Goal: Task Accomplishment & Management: Use online tool/utility

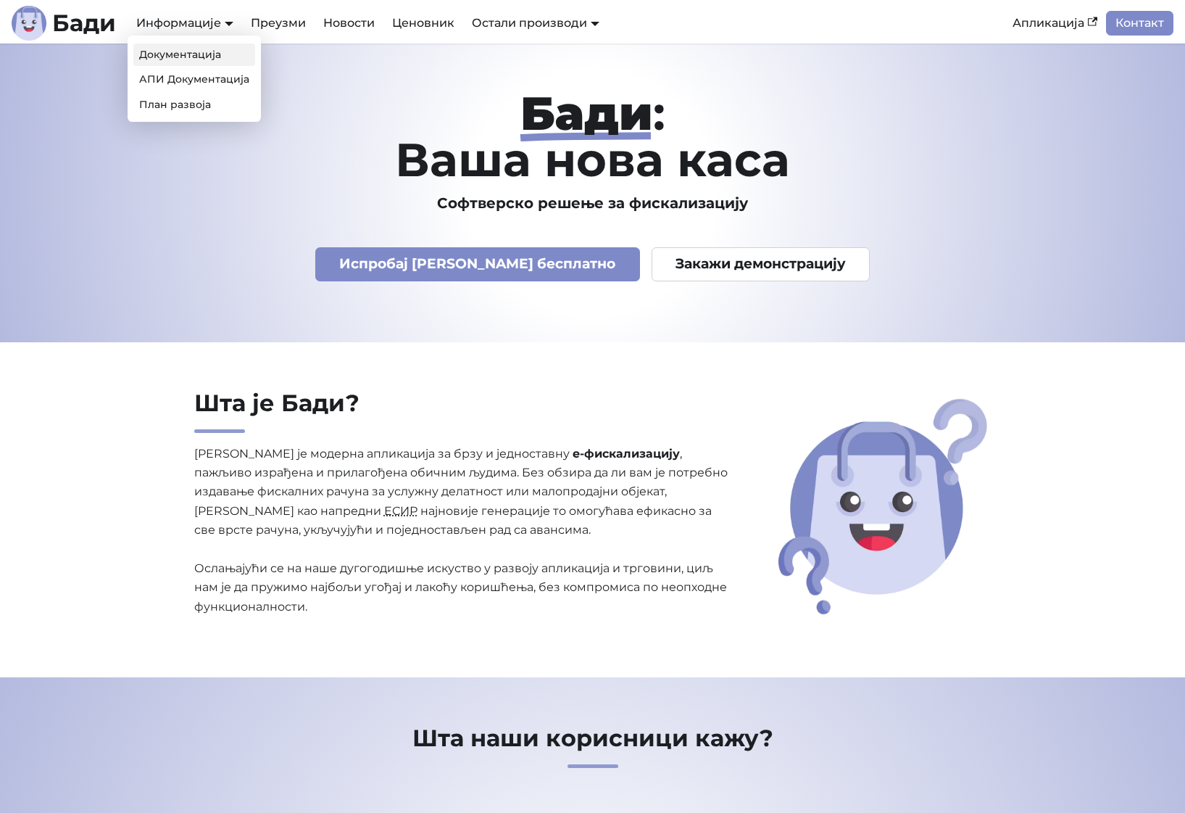
click at [231, 62] on link "Документација" at bounding box center [194, 54] width 122 height 22
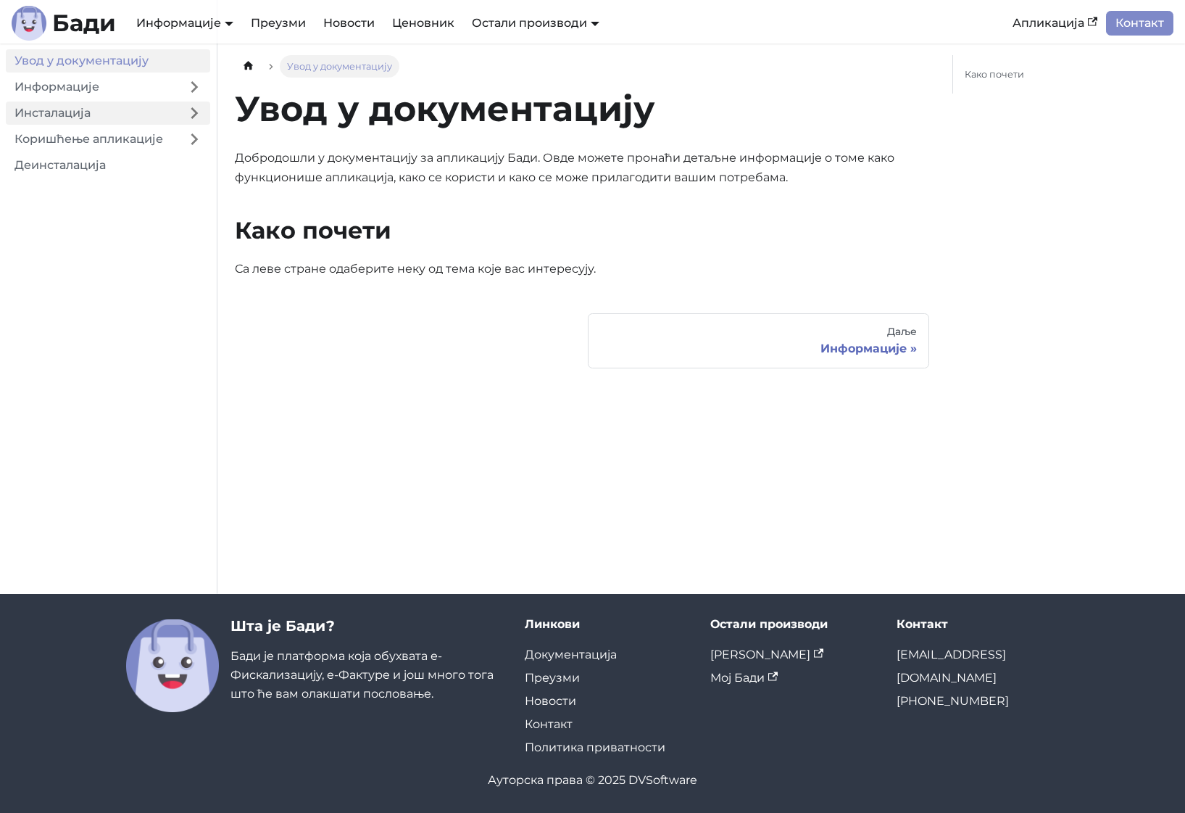
click at [123, 115] on link "Инсталација" at bounding box center [92, 112] width 173 height 23
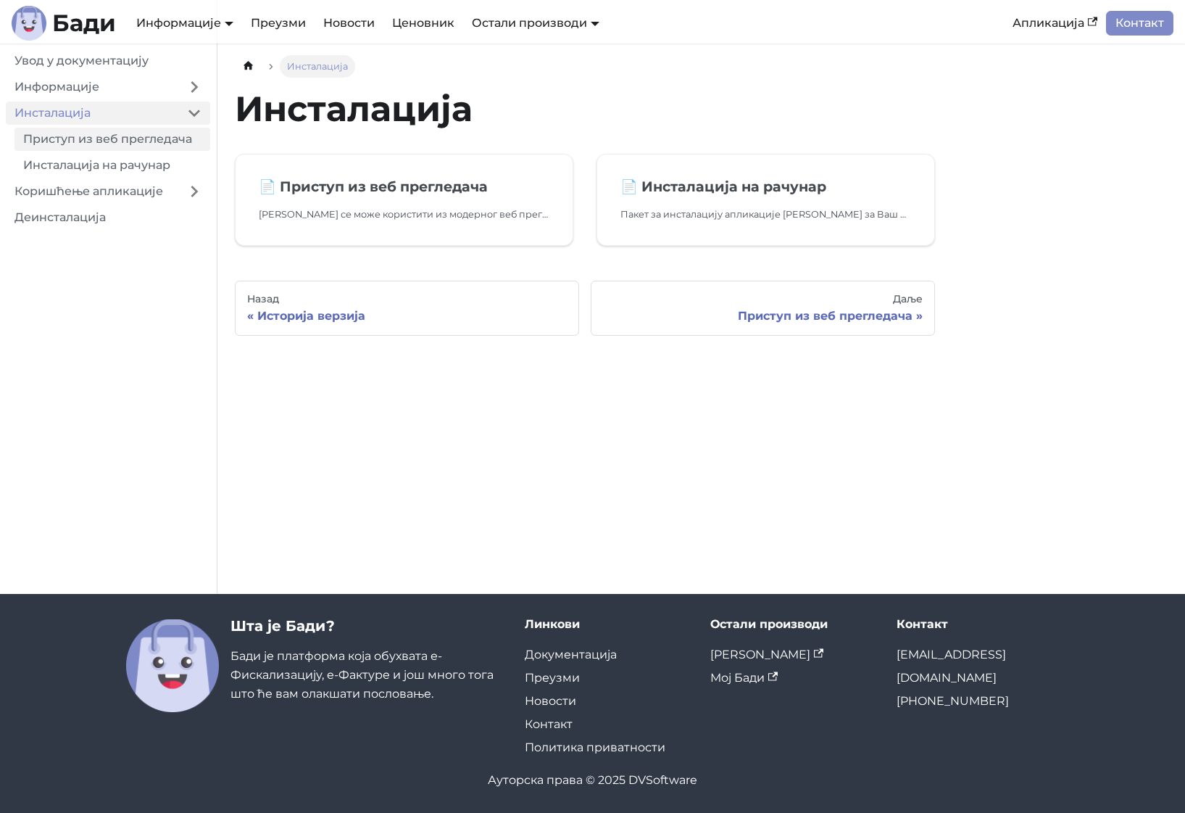
click at [162, 138] on link "Приступ из веб прегледача" at bounding box center [112, 139] width 196 height 23
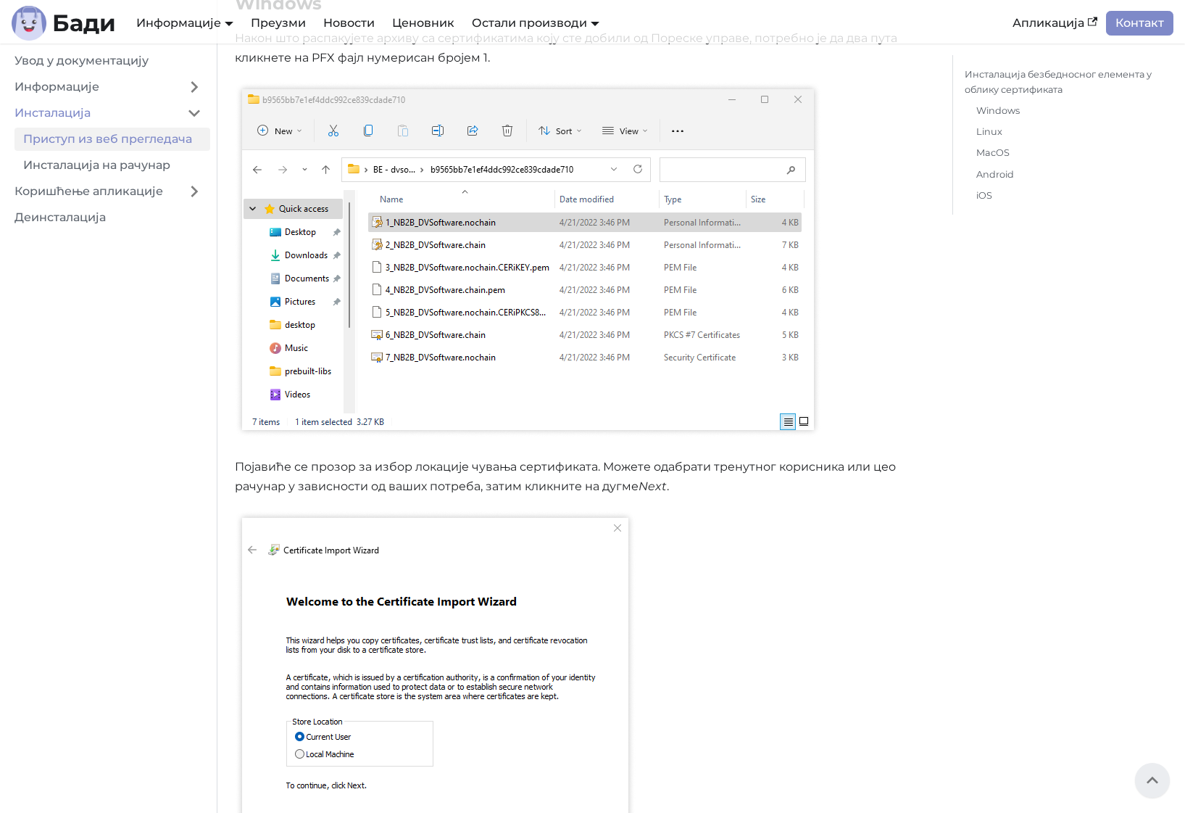
scroll to position [428, 0]
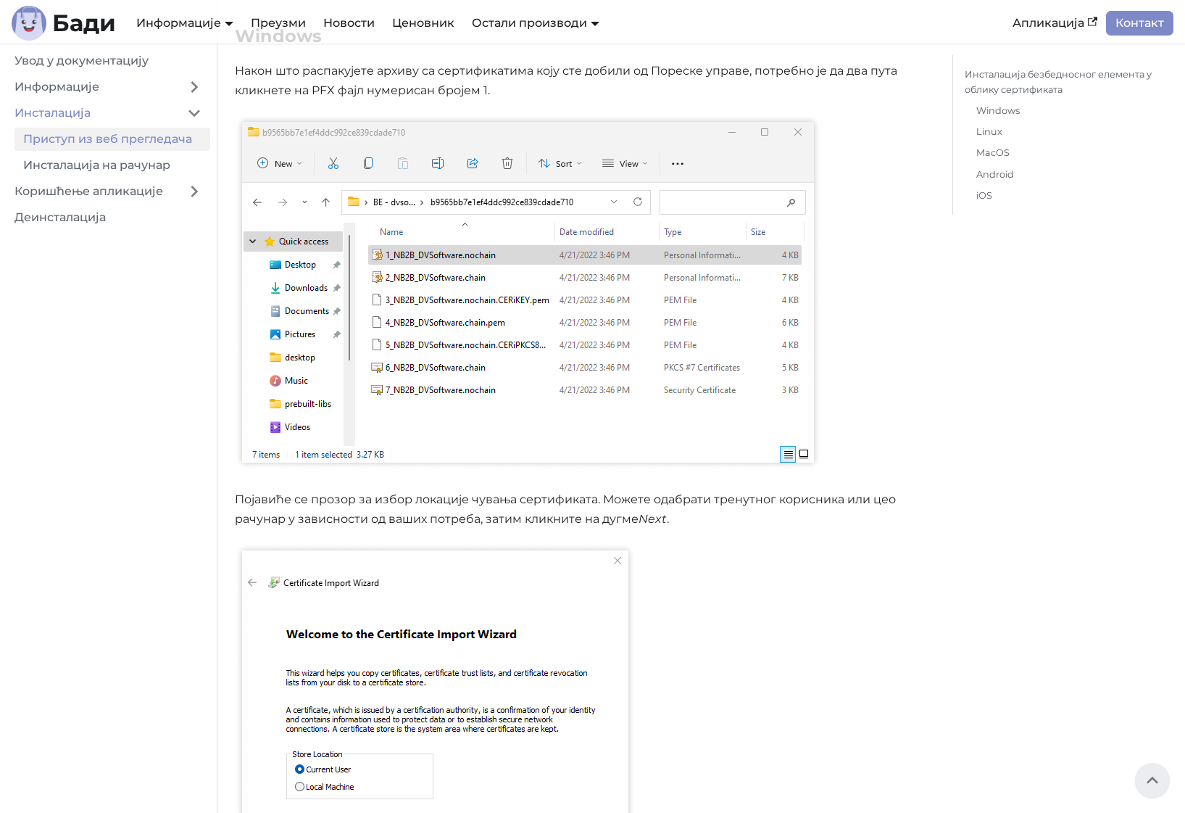
click at [412, 473] on p at bounding box center [582, 295] width 695 height 361
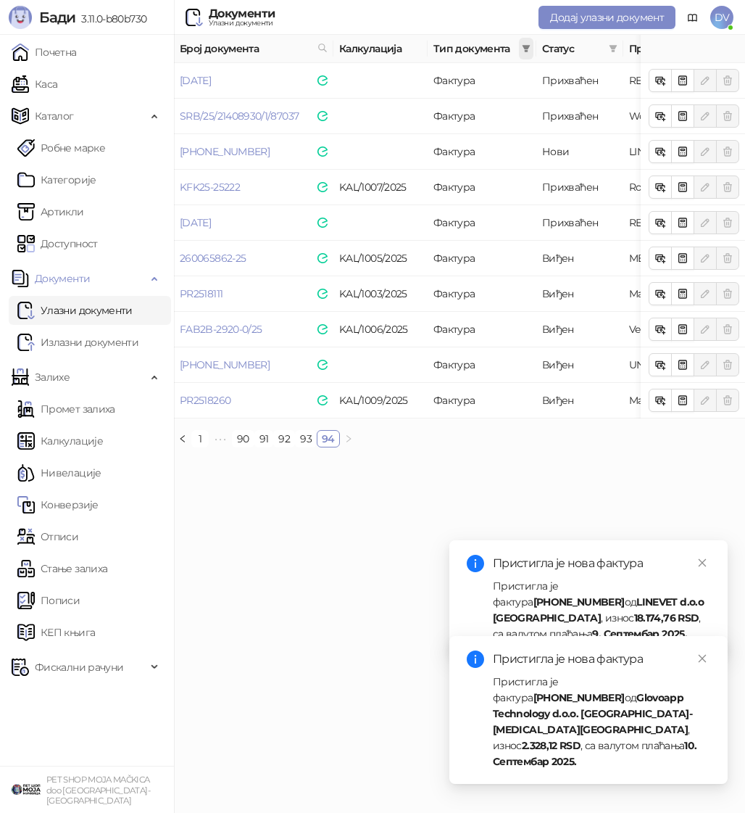
click at [527, 49] on icon "filter" at bounding box center [526, 48] width 9 height 9
click at [592, 44] on span "Статус" at bounding box center [572, 49] width 61 height 16
click at [635, 53] on span "Продавац" at bounding box center [743, 49] width 228 height 16
click at [618, 53] on span at bounding box center [613, 49] width 14 height 22
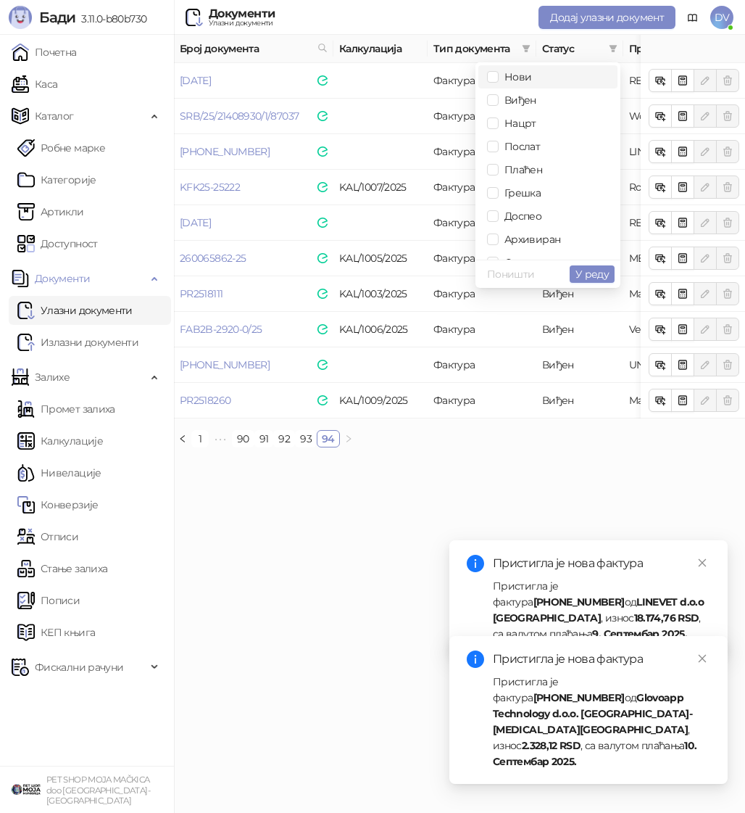
click at [542, 78] on span "Нови" at bounding box center [548, 77] width 122 height 16
click at [533, 101] on span "Виђен" at bounding box center [518, 100] width 38 height 13
click at [602, 270] on span "У реду" at bounding box center [592, 274] width 33 height 13
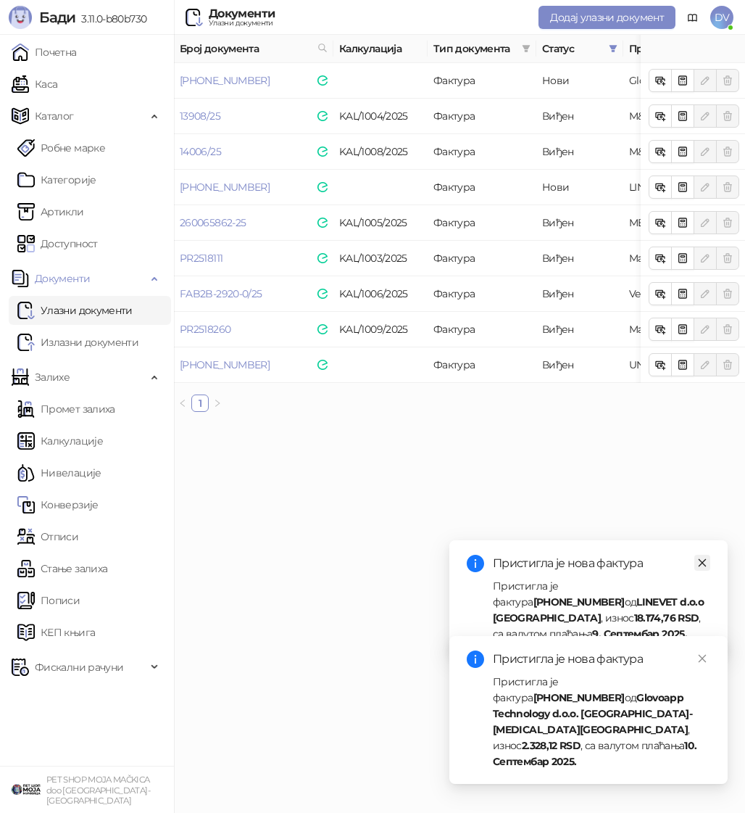
click at [701, 562] on icon "close" at bounding box center [702, 562] width 10 height 10
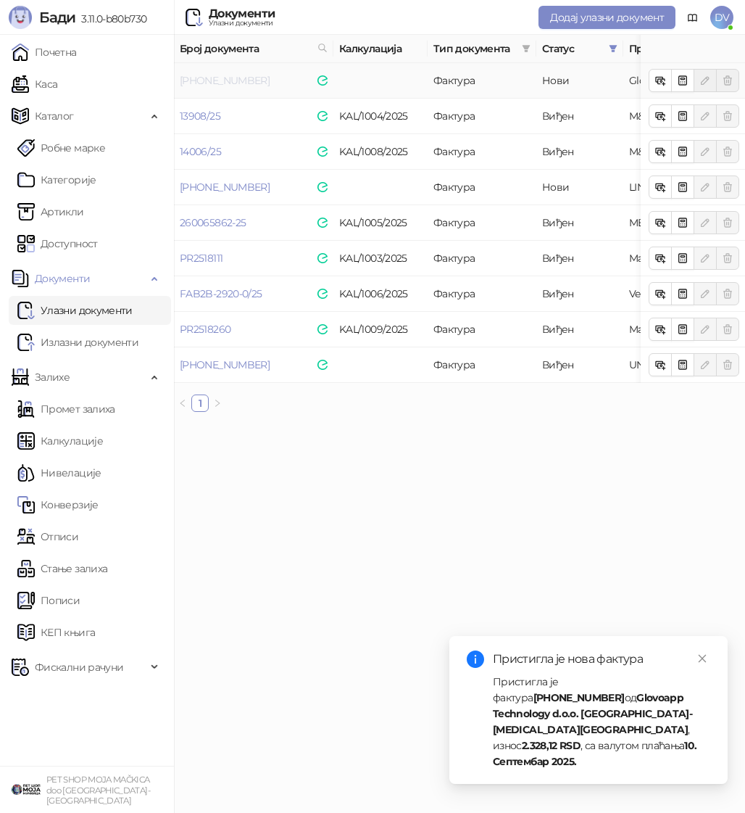
click at [210, 75] on link "25-3600-074414" at bounding box center [225, 80] width 90 height 13
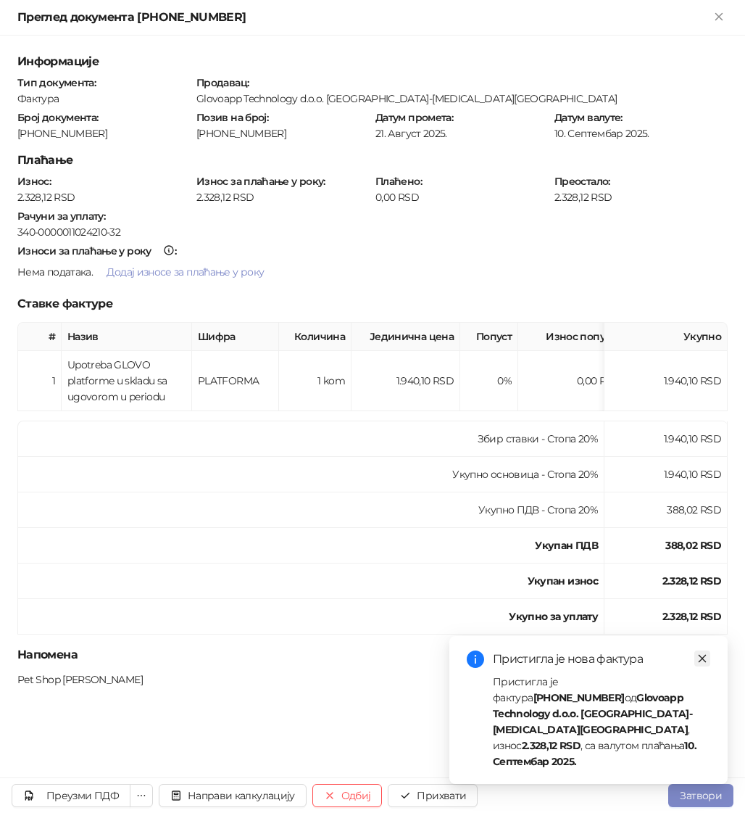
click at [705, 663] on icon "close" at bounding box center [702, 658] width 10 height 10
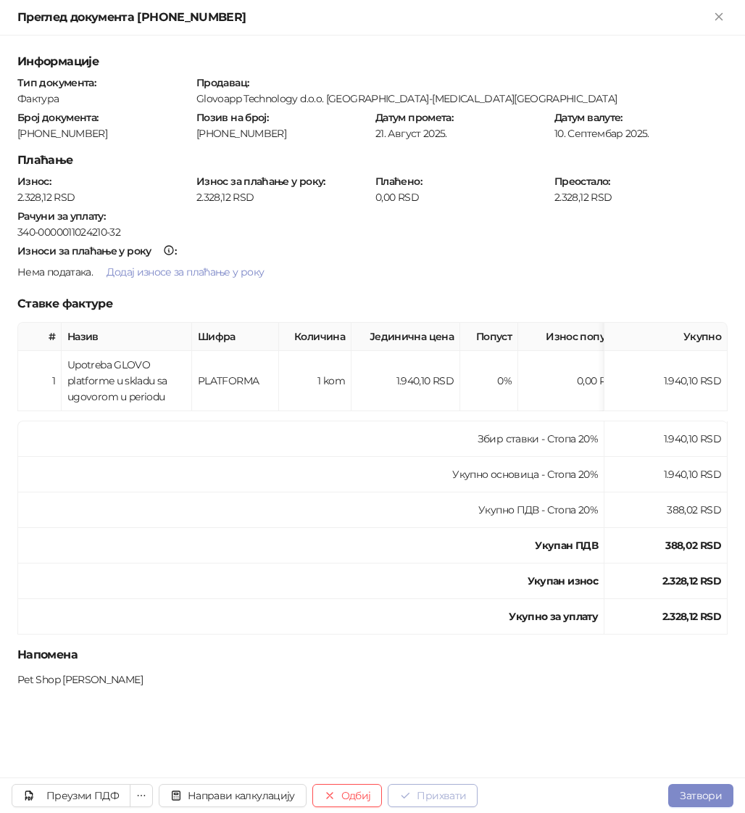
click at [454, 798] on button "Прихвати" at bounding box center [433, 795] width 90 height 23
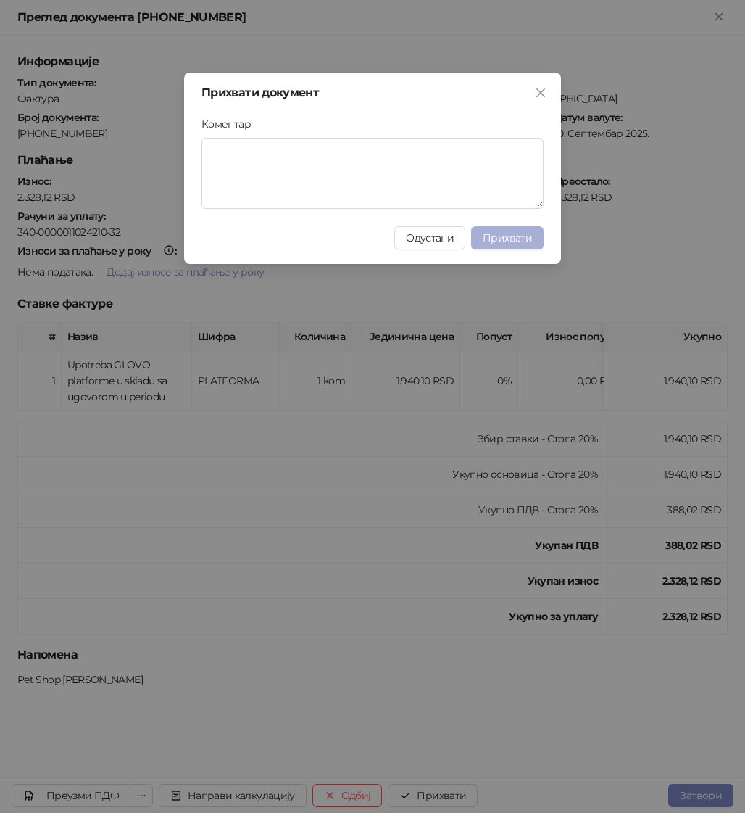
click at [520, 239] on span "Прихвати" at bounding box center [507, 237] width 49 height 13
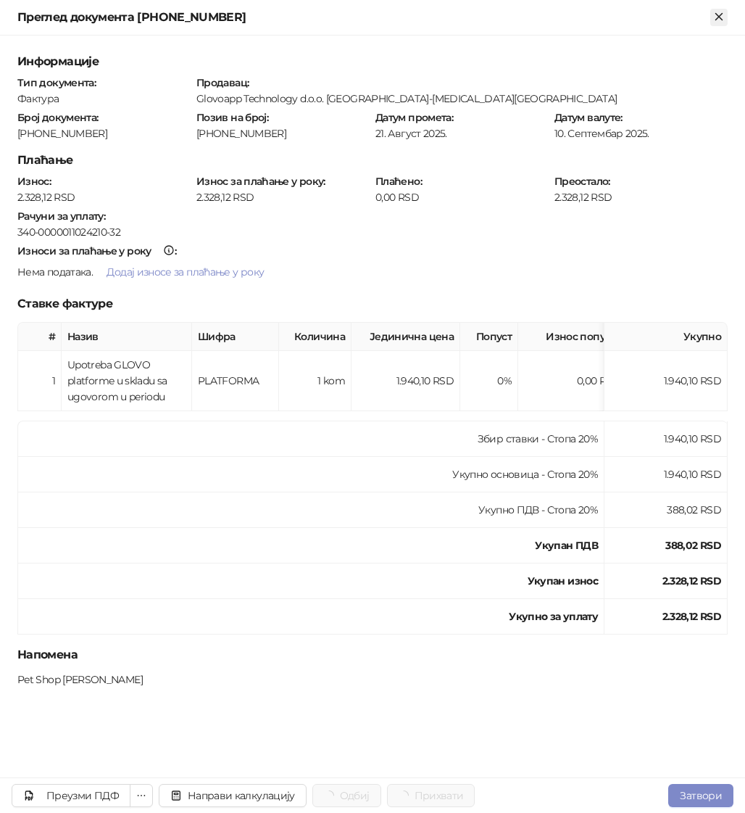
click at [713, 19] on icon "Close" at bounding box center [719, 16] width 13 height 13
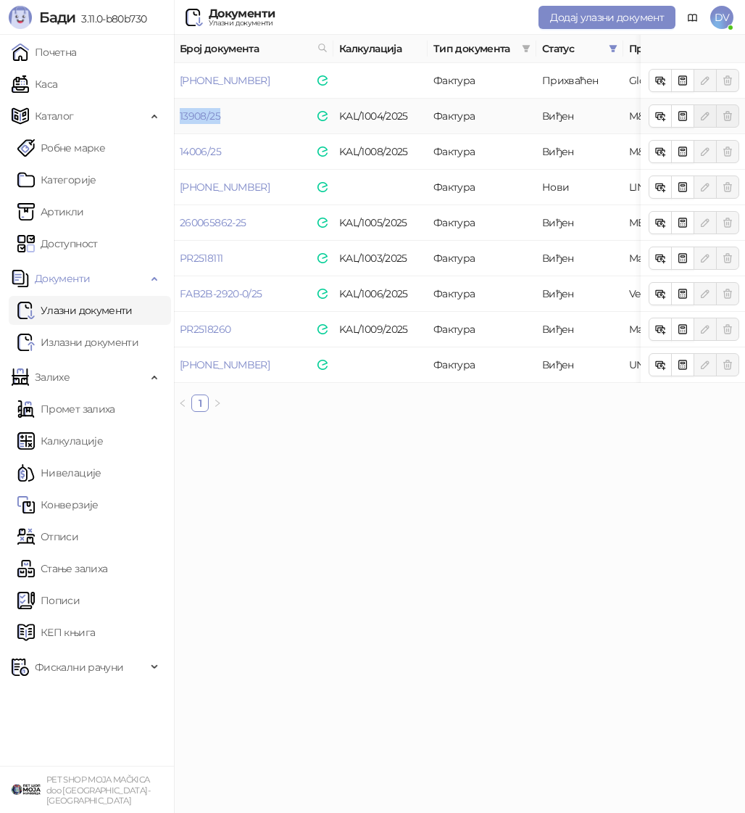
drag, startPoint x: 236, startPoint y: 120, endPoint x: 178, endPoint y: 118, distance: 57.3
click at [178, 118] on td "13908/25" at bounding box center [253, 117] width 159 height 36
copy link "13908/25"
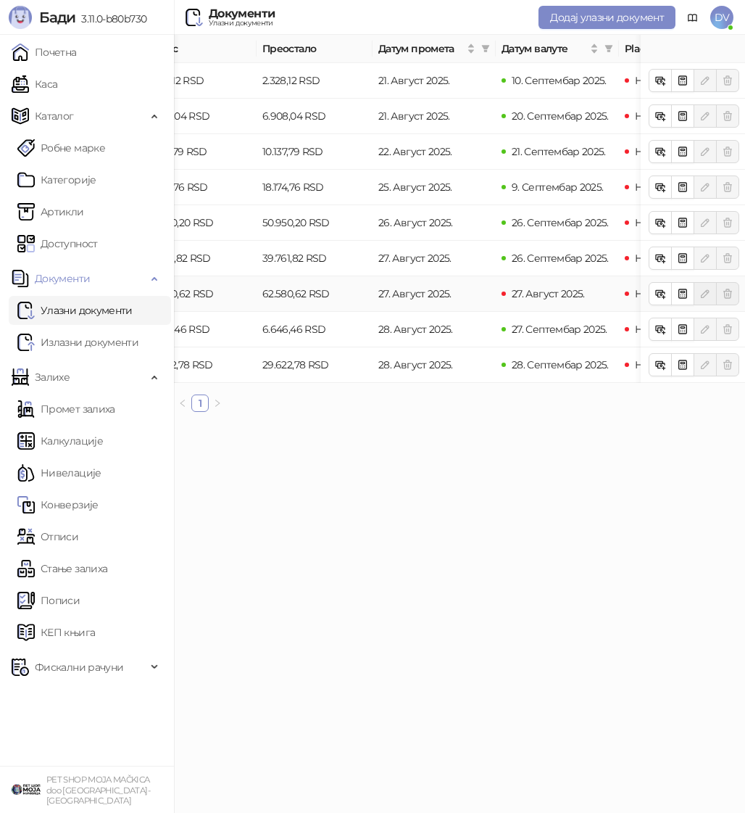
scroll to position [0, 711]
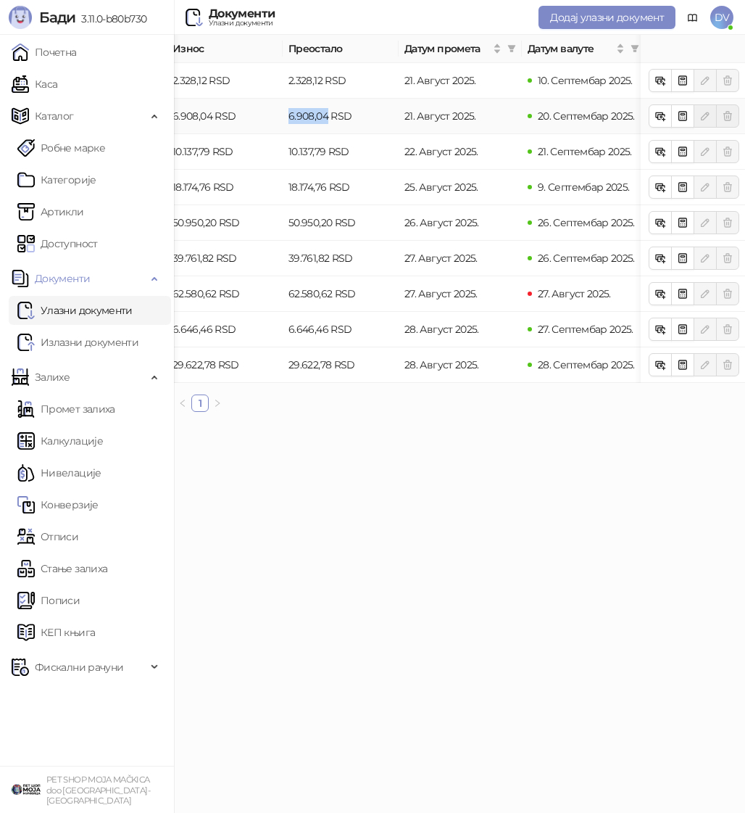
drag, startPoint x: 326, startPoint y: 117, endPoint x: 282, endPoint y: 117, distance: 44.2
click at [283, 117] on td "6.908,04 RSD" at bounding box center [341, 117] width 116 height 36
copy tr "6.908,04 RSD 6.908,04"
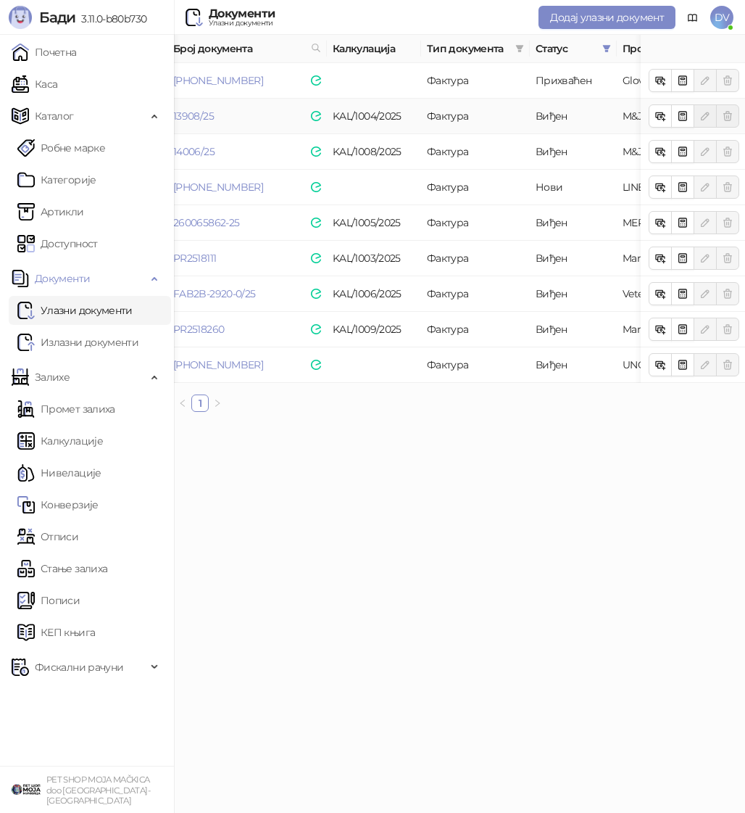
scroll to position [0, 0]
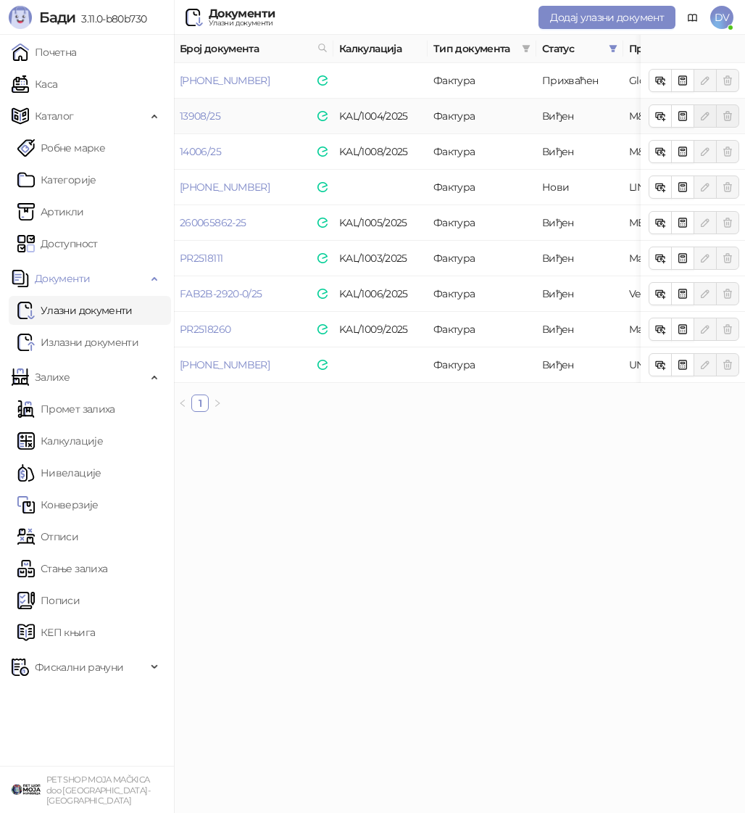
click at [222, 117] on td "13908/25" at bounding box center [253, 117] width 159 height 36
click at [202, 116] on link "13908/25" at bounding box center [200, 115] width 41 height 13
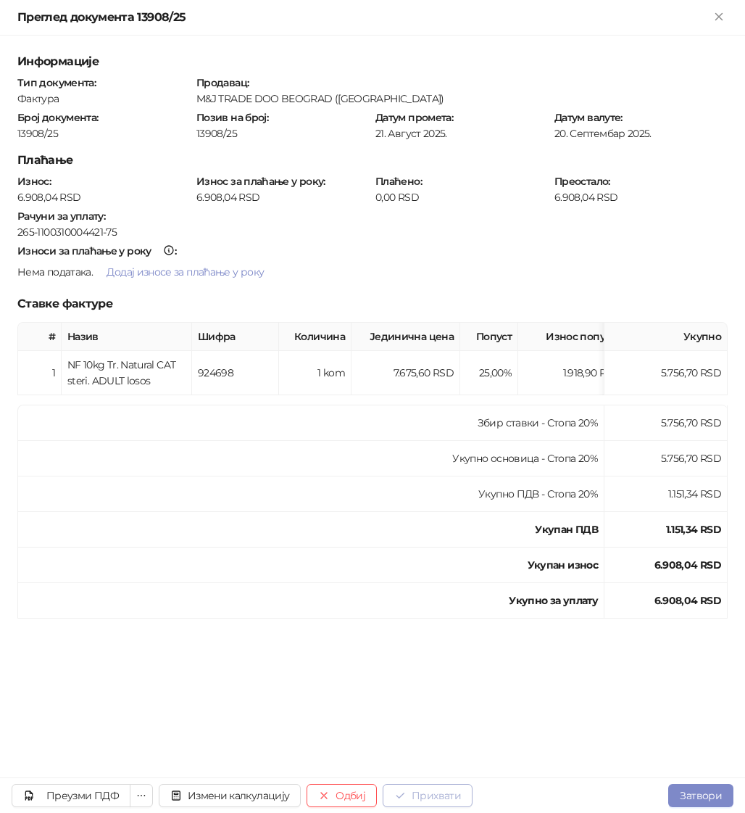
click at [452, 792] on button "Прихвати" at bounding box center [428, 795] width 90 height 23
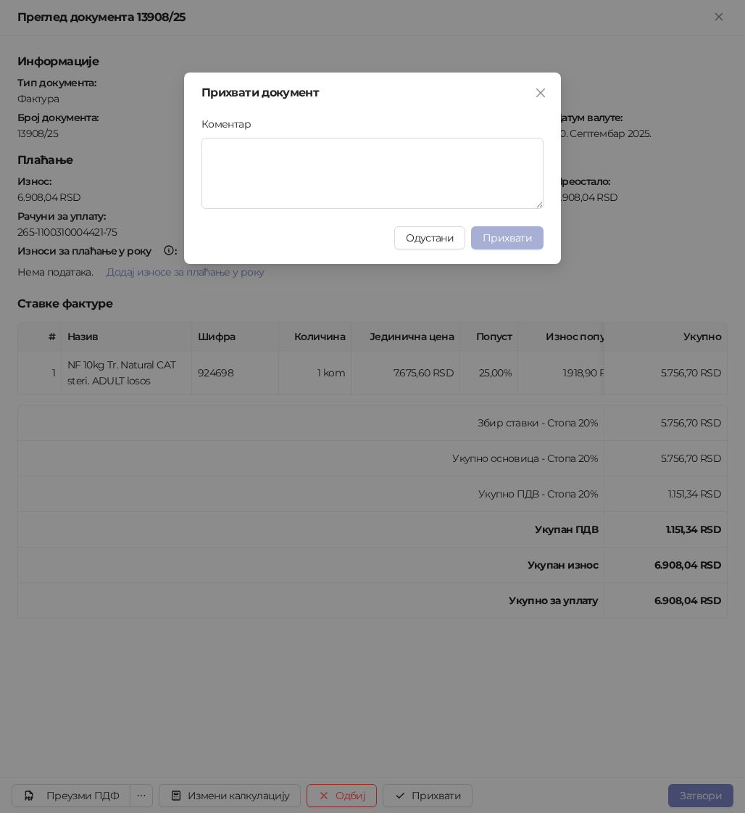
click at [524, 241] on span "Прихвати" at bounding box center [507, 237] width 49 height 13
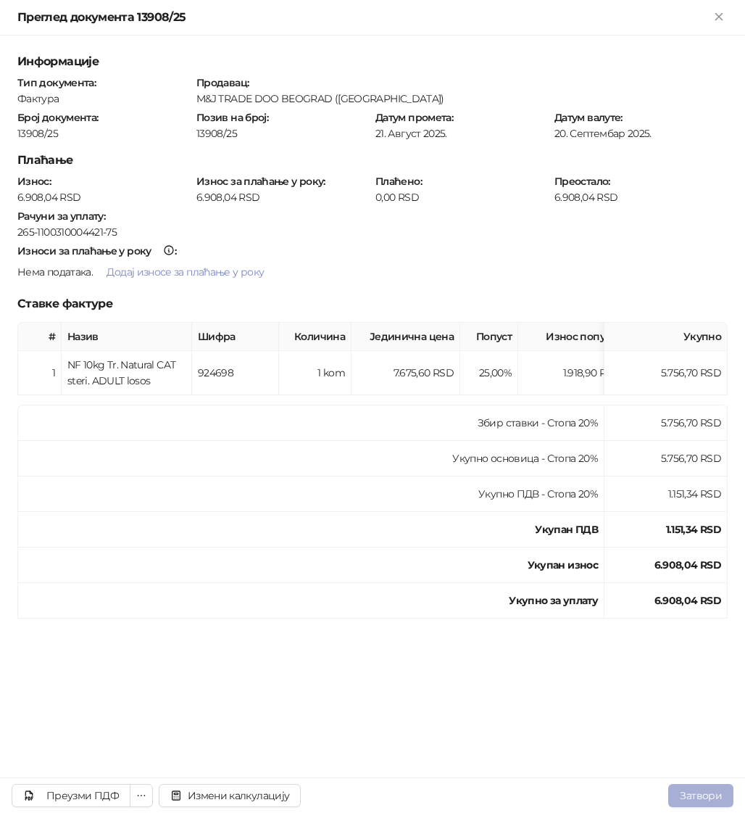
click at [695, 789] on button "Затвори" at bounding box center [700, 795] width 65 height 23
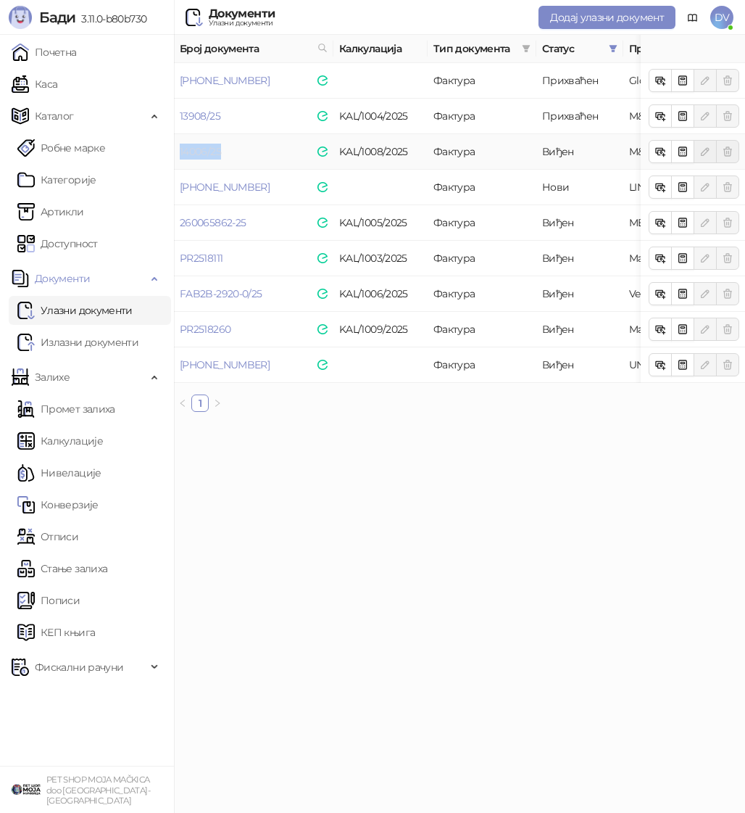
drag, startPoint x: 238, startPoint y: 148, endPoint x: 180, endPoint y: 149, distance: 58.0
click at [180, 149] on td "14006/25" at bounding box center [253, 152] width 159 height 36
copy link "14006/25"
click at [205, 151] on link "14006/25" at bounding box center [200, 151] width 41 height 13
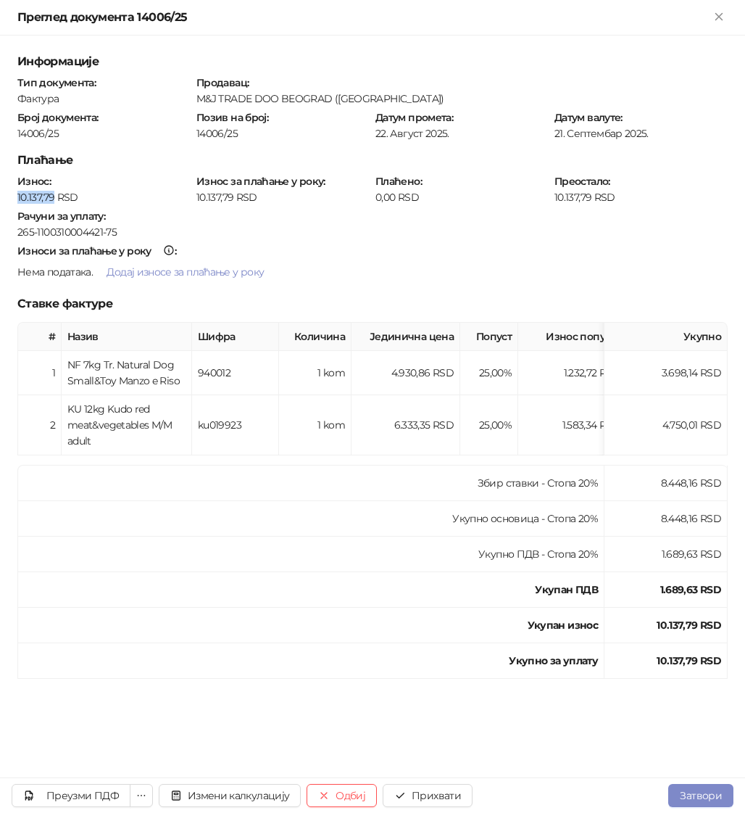
drag, startPoint x: 51, startPoint y: 194, endPoint x: 5, endPoint y: 194, distance: 46.4
click at [5, 194] on div "Информације Тип документа : Фактура Продавац : M&J TRADE DOO BEOGRAD (ZEMUN) Бр…" at bounding box center [372, 407] width 745 height 742
copy div "10.137,79"
click at [441, 795] on button "Прихвати" at bounding box center [428, 795] width 90 height 23
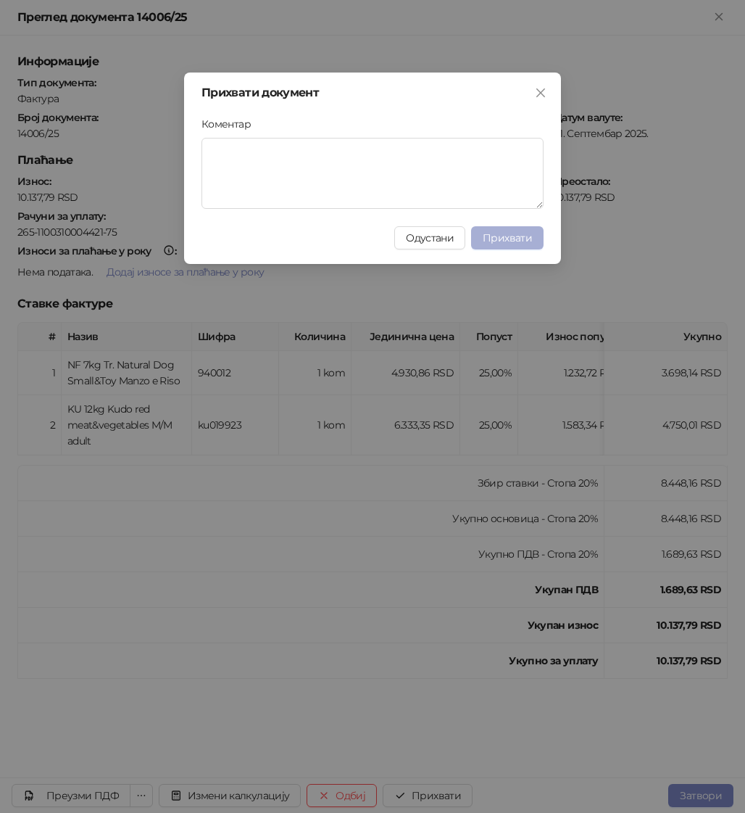
click at [523, 231] on button "Прихвати" at bounding box center [507, 237] width 72 height 23
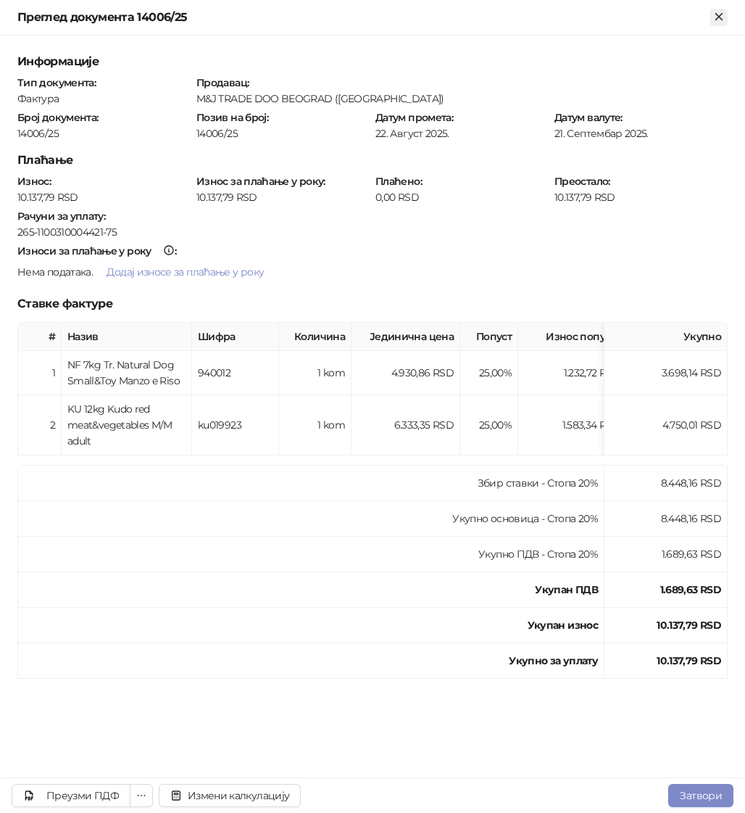
click at [724, 20] on icon "Close" at bounding box center [719, 16] width 13 height 13
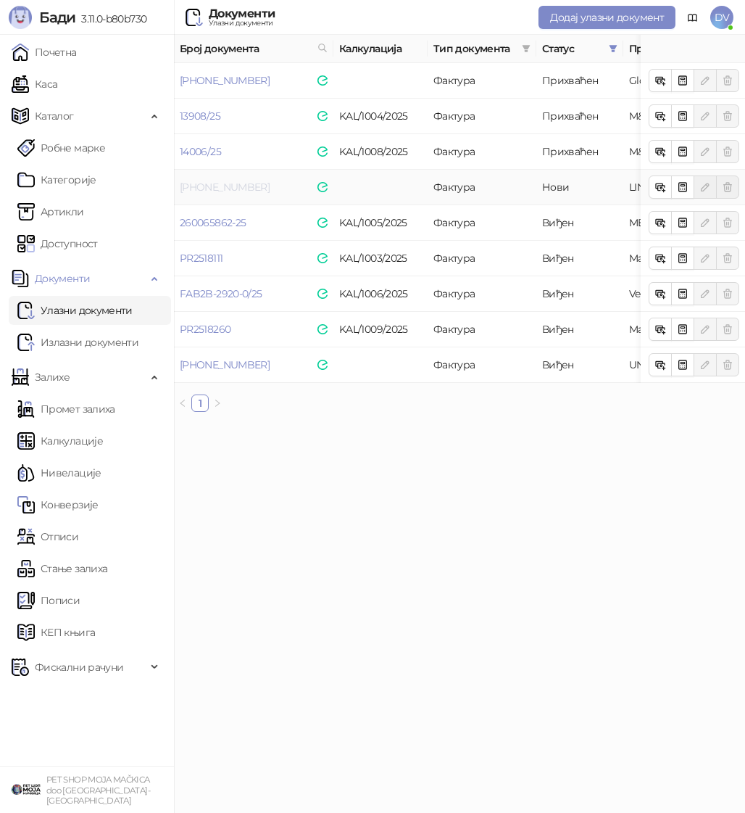
click at [238, 184] on link "25-325-003667" at bounding box center [225, 187] width 90 height 13
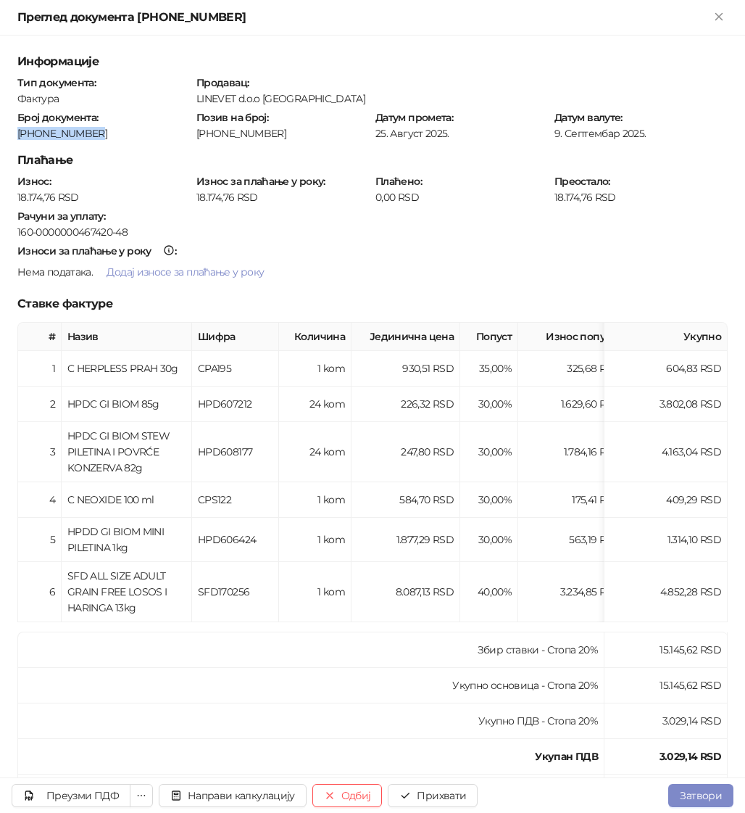
drag, startPoint x: 85, startPoint y: 129, endPoint x: 6, endPoint y: 130, distance: 79.0
click at [6, 130] on div "Информације Тип документа : Фактура Продавац : LINEVET d.o.o Nova Pazova Број д…" at bounding box center [372, 407] width 745 height 742
copy div "25-325-003667"
drag, startPoint x: 53, startPoint y: 191, endPoint x: 17, endPoint y: 189, distance: 35.6
click at [17, 191] on div "18.174,76 RSD" at bounding box center [104, 197] width 176 height 13
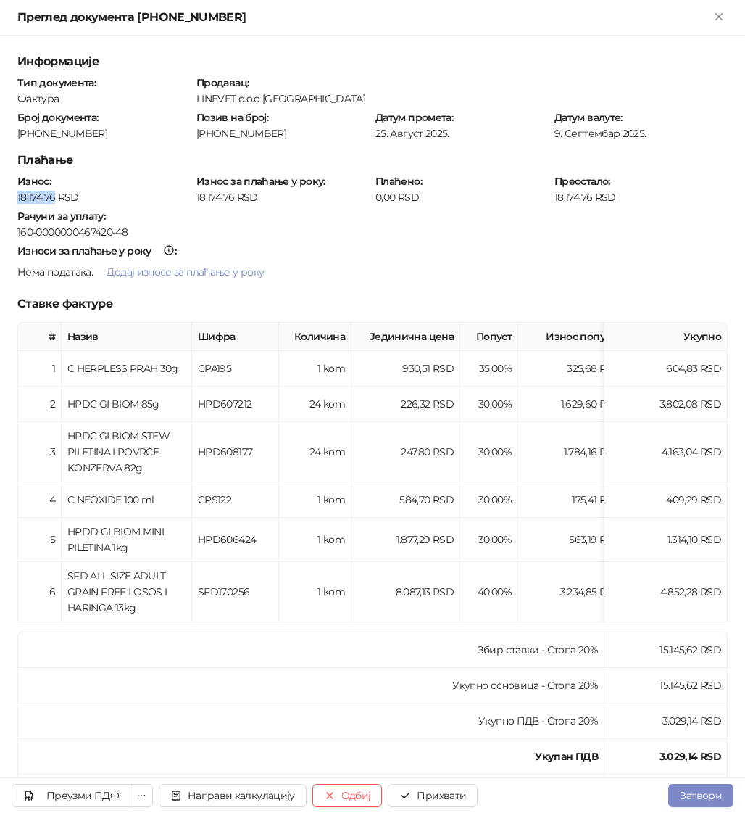
copy div "18.174,76"
click at [418, 787] on button "Прихвати" at bounding box center [433, 795] width 90 height 23
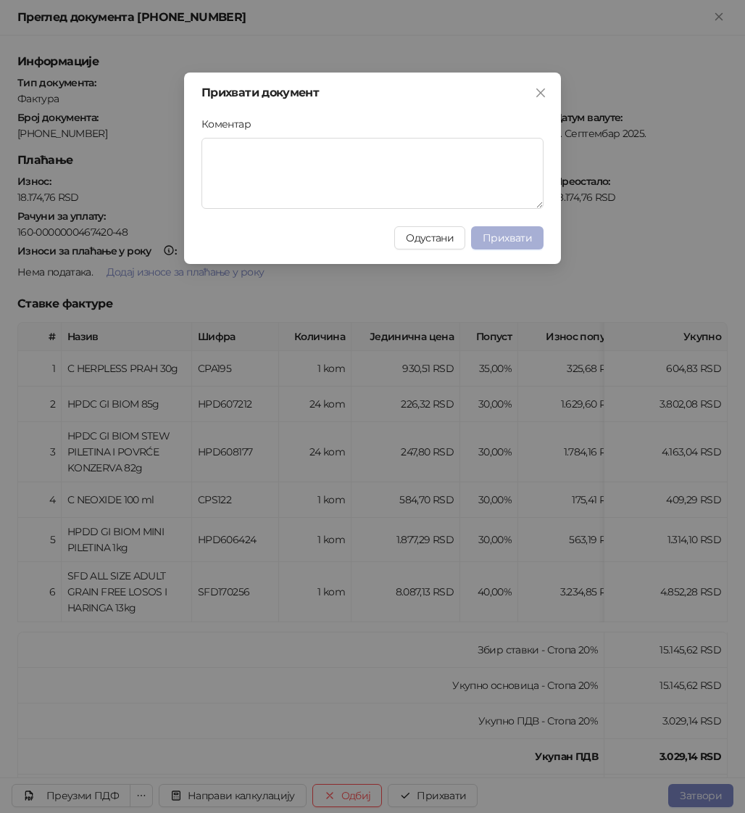
click at [505, 229] on button "Прихвати" at bounding box center [507, 237] width 72 height 23
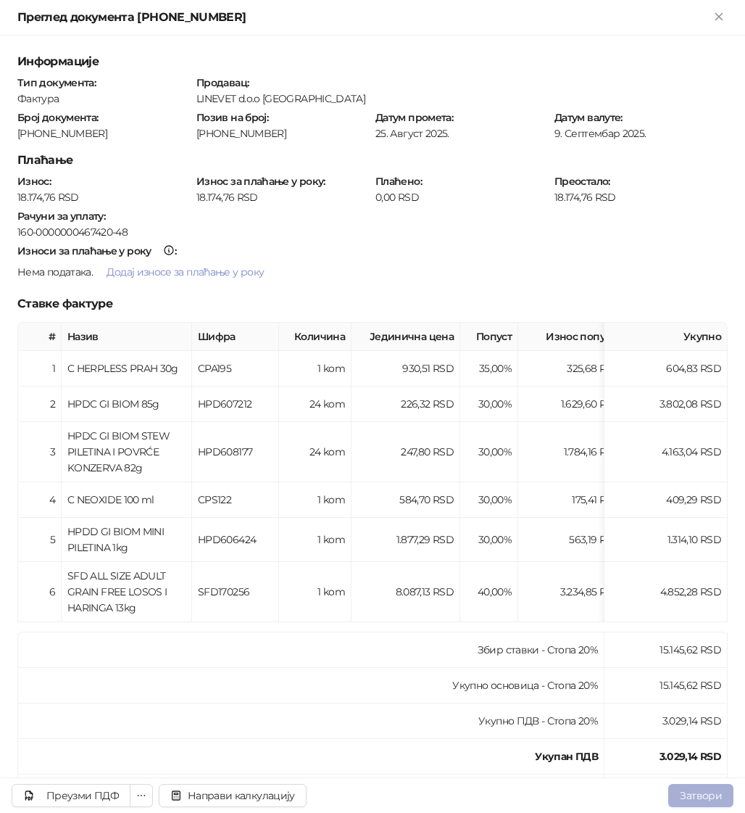
click at [689, 800] on button "Затвори" at bounding box center [700, 795] width 65 height 23
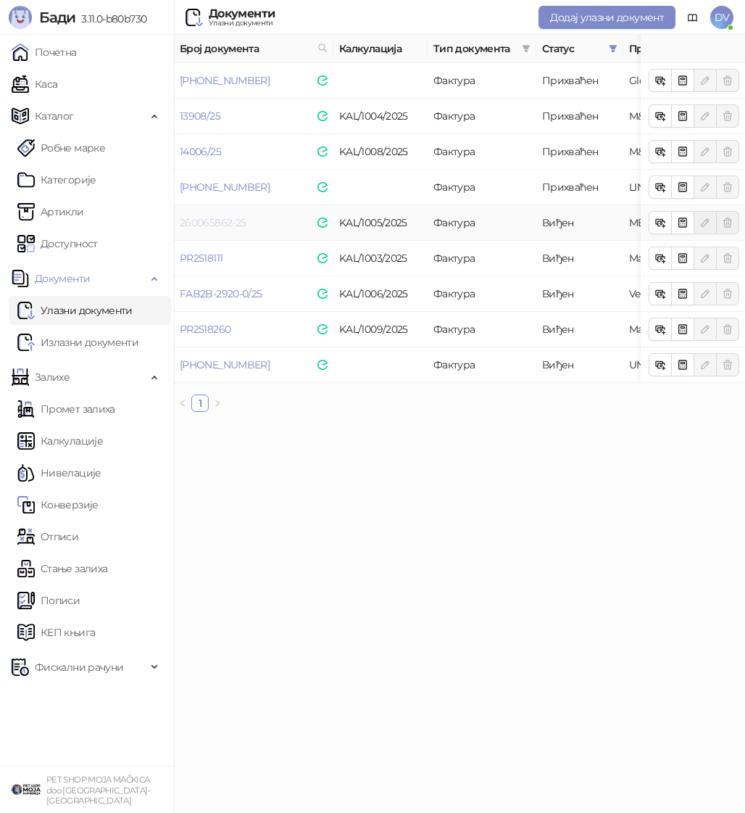
click at [200, 216] on link "260065862-25" at bounding box center [213, 222] width 66 height 13
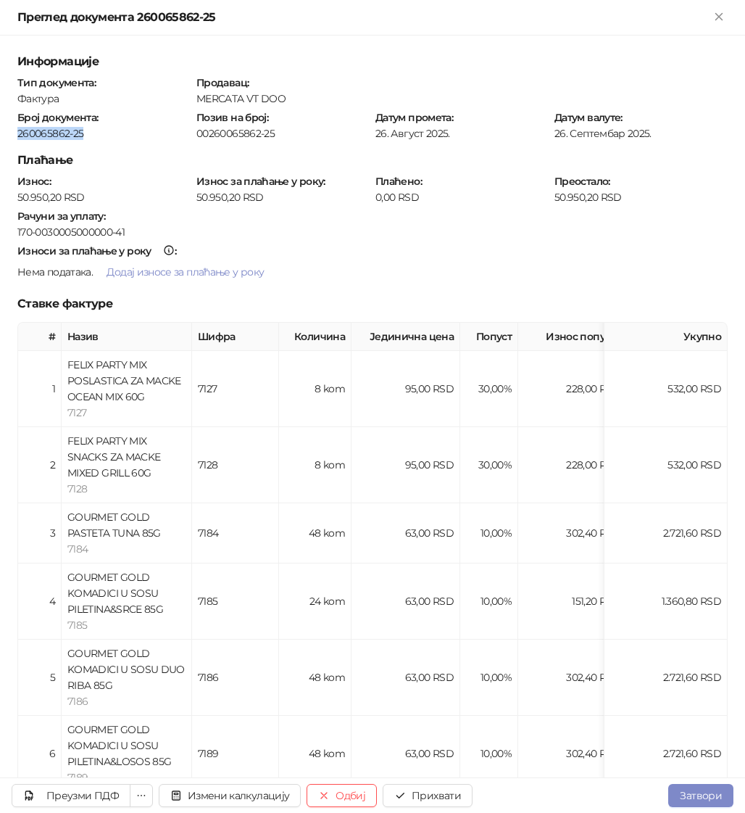
drag, startPoint x: 83, startPoint y: 132, endPoint x: 6, endPoint y: 131, distance: 76.8
click at [6, 131] on div "Информације Тип документа : Фактура Продавац : MERCATA VT DOO Број документа : …" at bounding box center [372, 407] width 745 height 742
copy div "260065862-25"
drag, startPoint x: 60, startPoint y: 190, endPoint x: 16, endPoint y: 191, distance: 44.2
click at [16, 191] on div "50.950,20 RSD" at bounding box center [104, 197] width 176 height 13
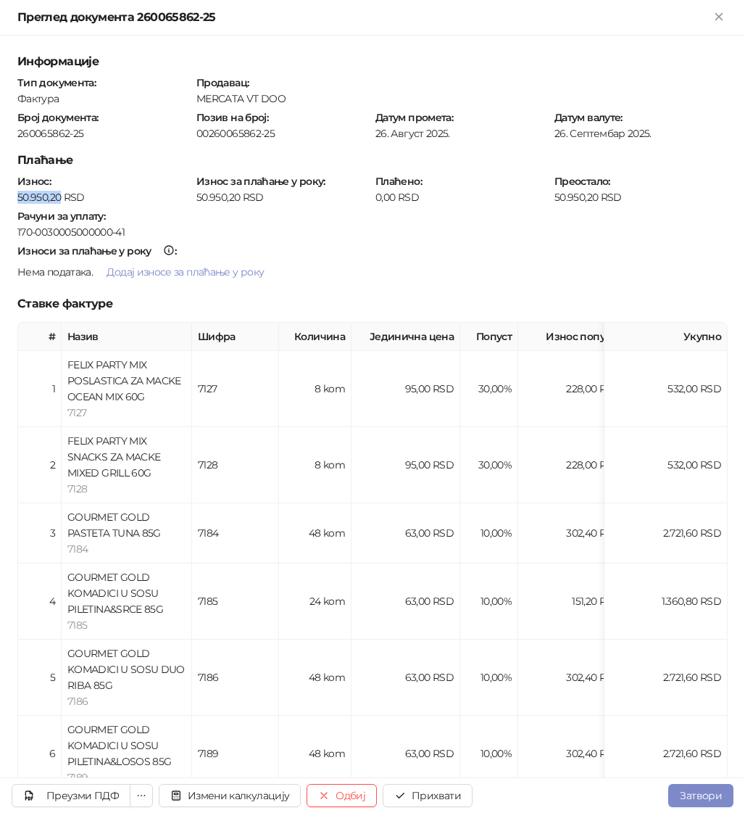
copy div "50.950,20"
click at [408, 791] on button "Прихвати" at bounding box center [428, 795] width 90 height 23
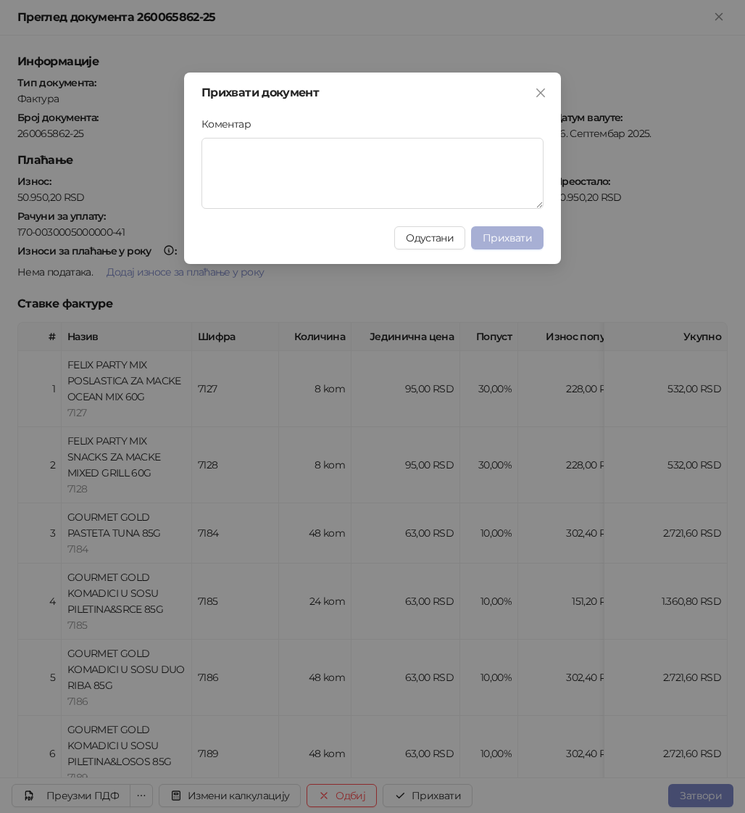
click at [526, 235] on span "Прихвати" at bounding box center [507, 237] width 49 height 13
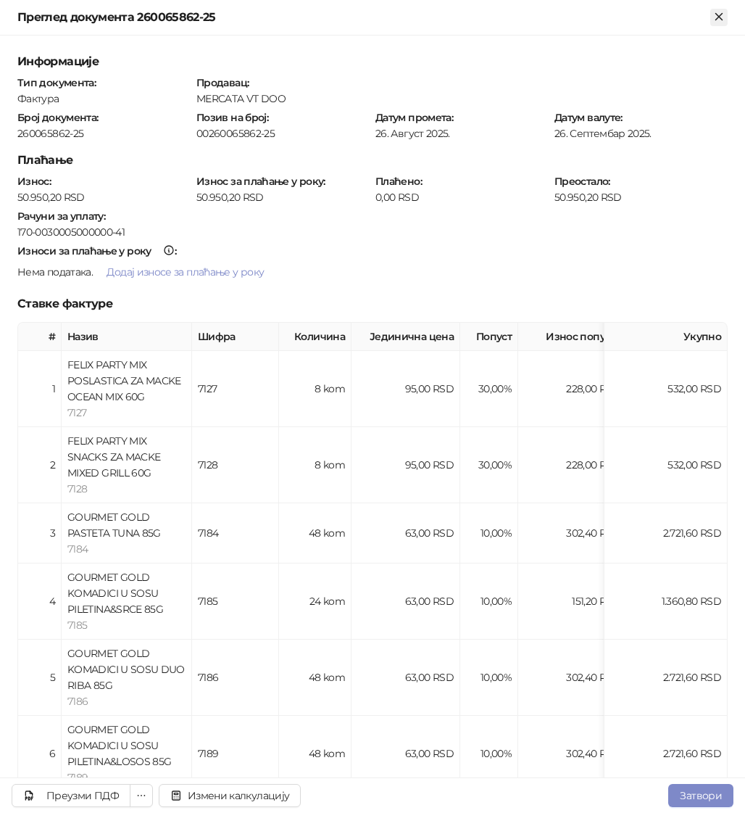
click at [719, 14] on icon "Close" at bounding box center [719, 16] width 13 height 13
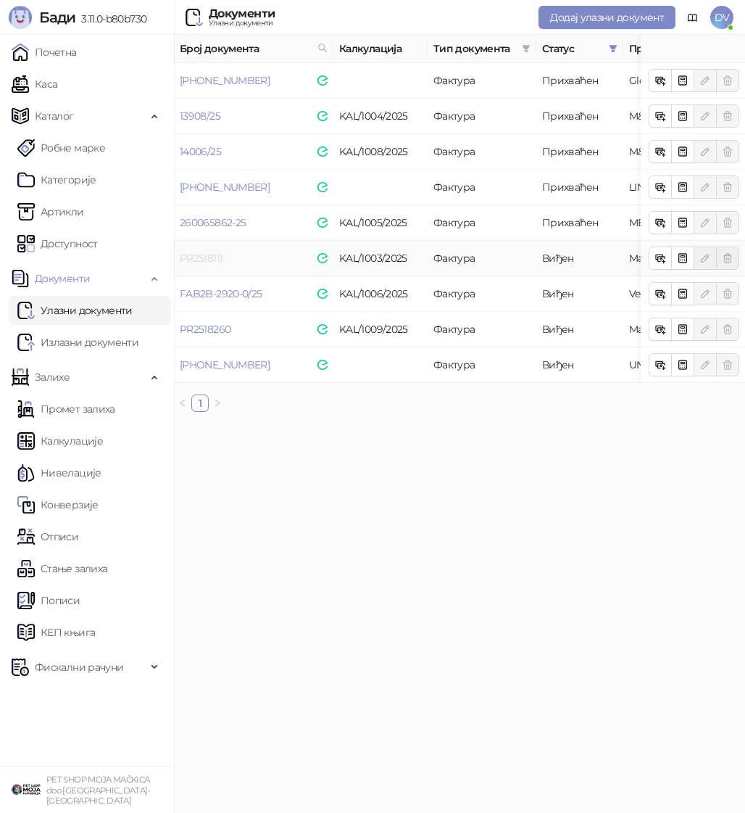
click at [194, 256] on link "PR2518111" at bounding box center [201, 258] width 43 height 13
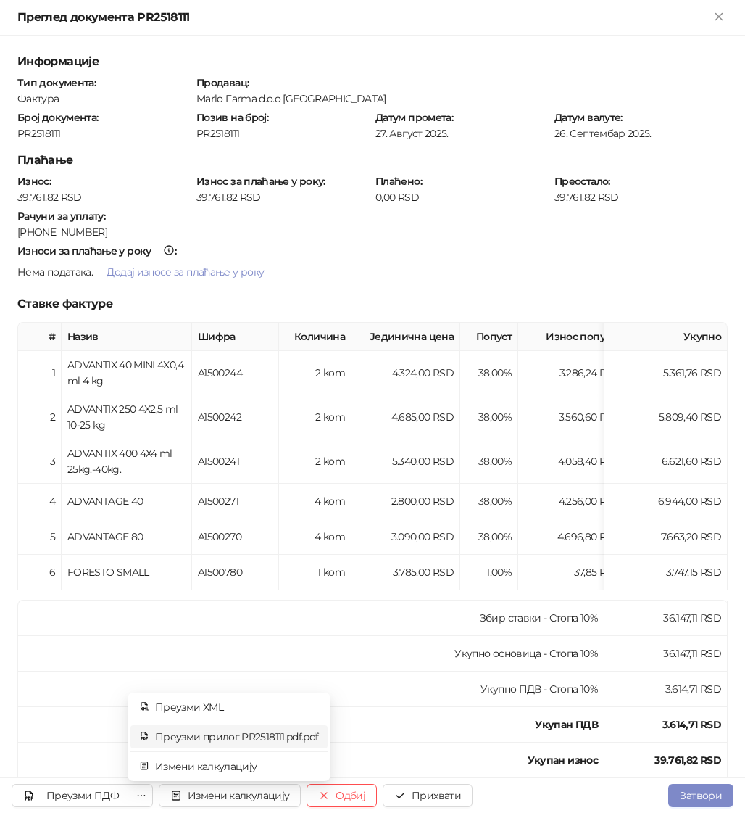
click at [191, 739] on span "Преузми прилог PR2518111.pdf.pdf" at bounding box center [237, 737] width 164 height 16
click at [33, 129] on div "PR2518111" at bounding box center [104, 133] width 176 height 13
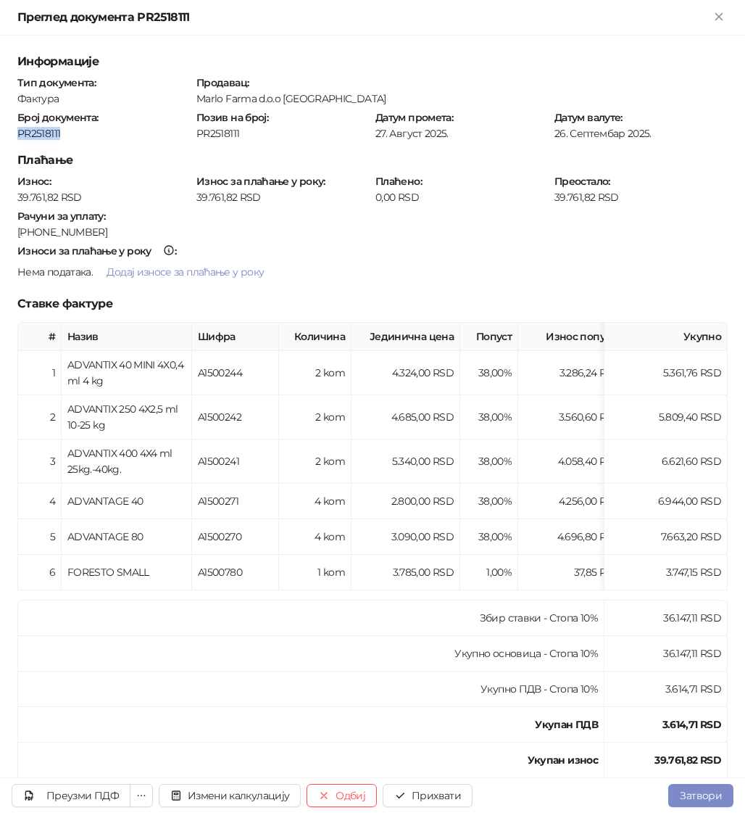
click at [33, 129] on div "PR2518111" at bounding box center [104, 133] width 176 height 13
copy div "PR2518111"
click at [446, 792] on button "Прихвати" at bounding box center [428, 795] width 90 height 23
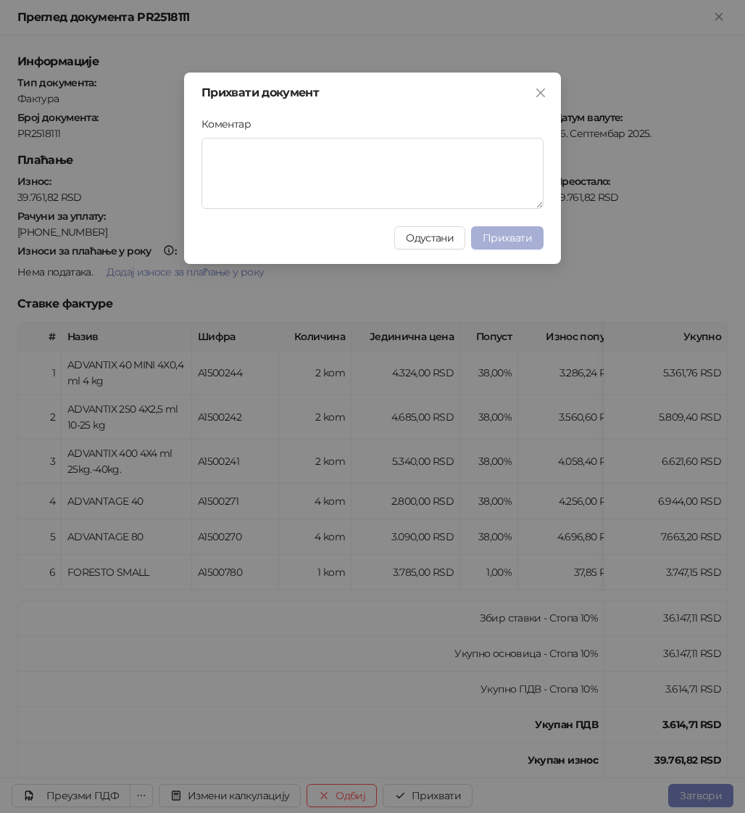
click at [525, 244] on span "Прихвати" at bounding box center [507, 237] width 49 height 13
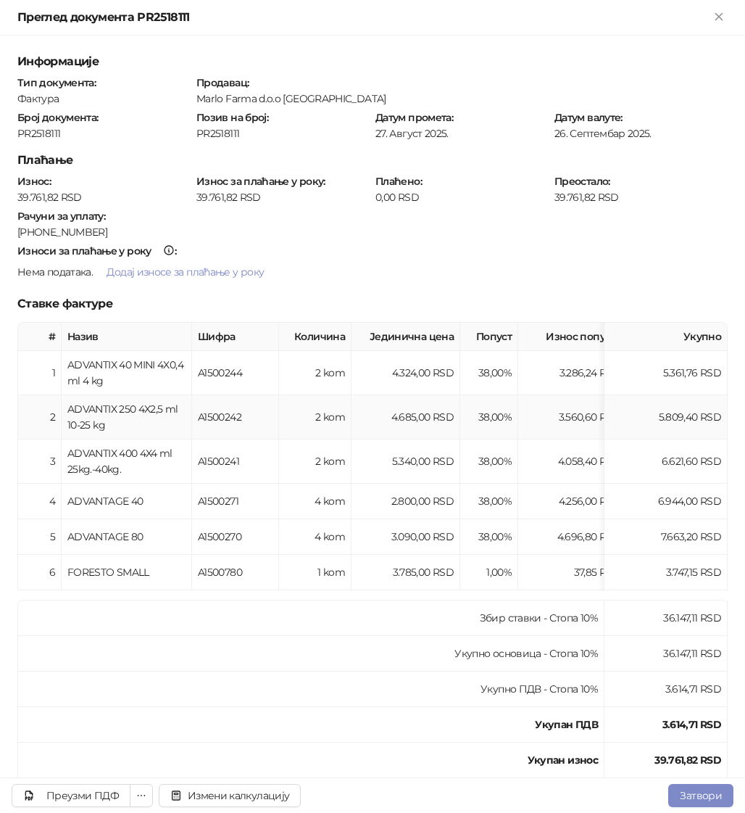
click at [524, 489] on td "4.256,00 RSD" at bounding box center [572, 502] width 109 height 36
click at [716, 788] on button "Затвори" at bounding box center [700, 795] width 65 height 23
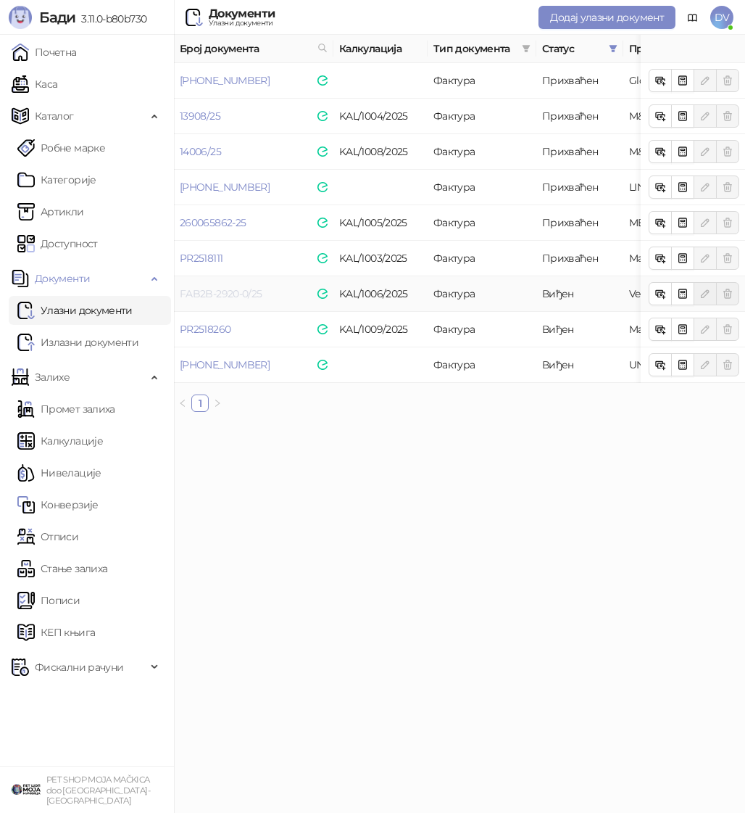
click at [231, 291] on link "FAB2B-2920-0/25" at bounding box center [221, 293] width 82 height 13
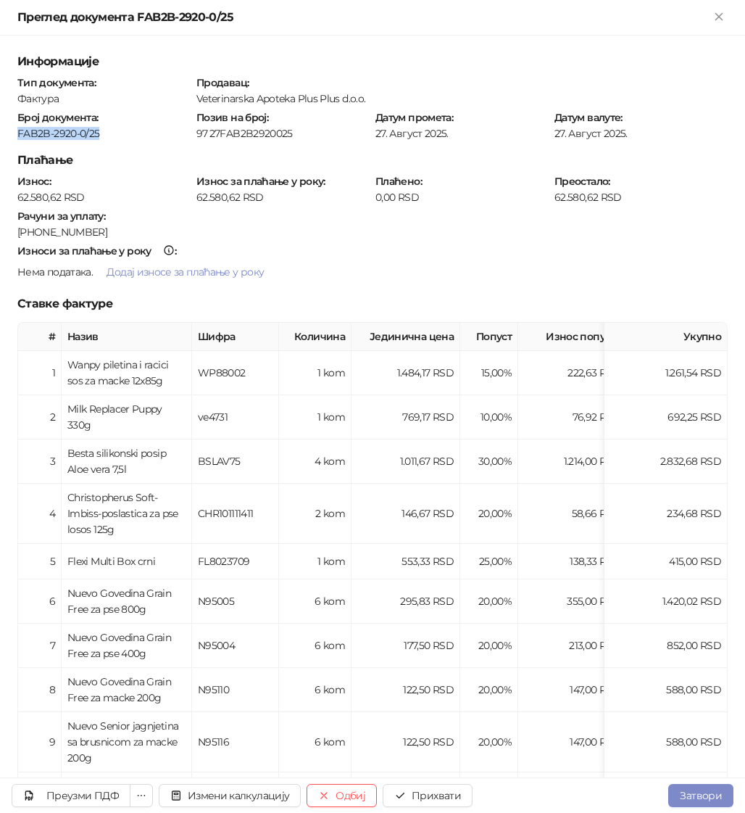
drag, startPoint x: 96, startPoint y: 132, endPoint x: 19, endPoint y: 130, distance: 77.6
click at [19, 130] on div "FAB2B-2920-0/25" at bounding box center [104, 133] width 176 height 13
copy div "FAB2B-2920-0/25"
drag, startPoint x: 58, startPoint y: 190, endPoint x: 16, endPoint y: 188, distance: 42.1
click at [16, 191] on div "62.580,62 RSD" at bounding box center [104, 197] width 176 height 13
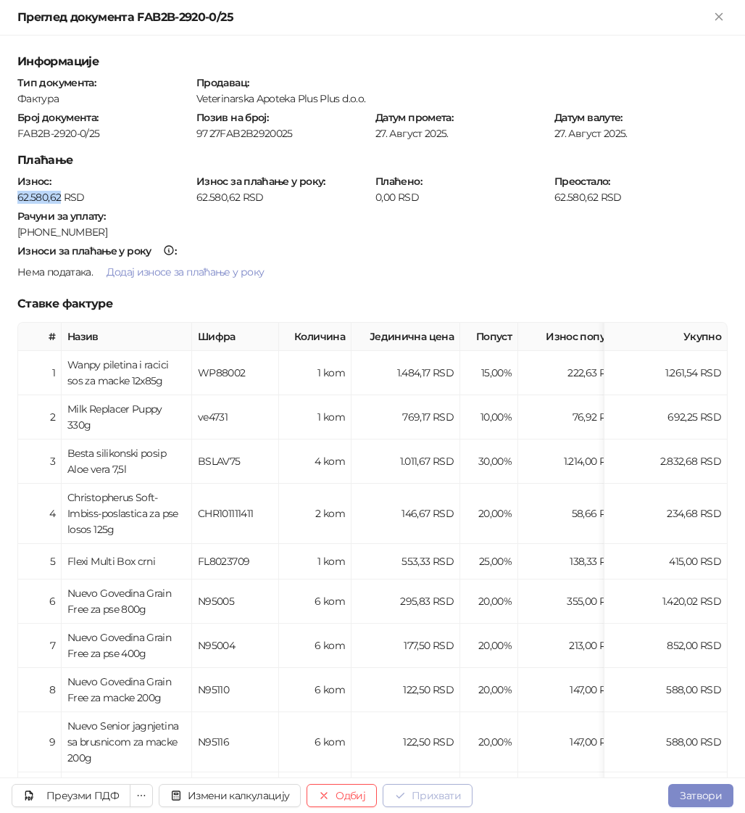
click at [435, 791] on button "Прихвати" at bounding box center [428, 795] width 90 height 23
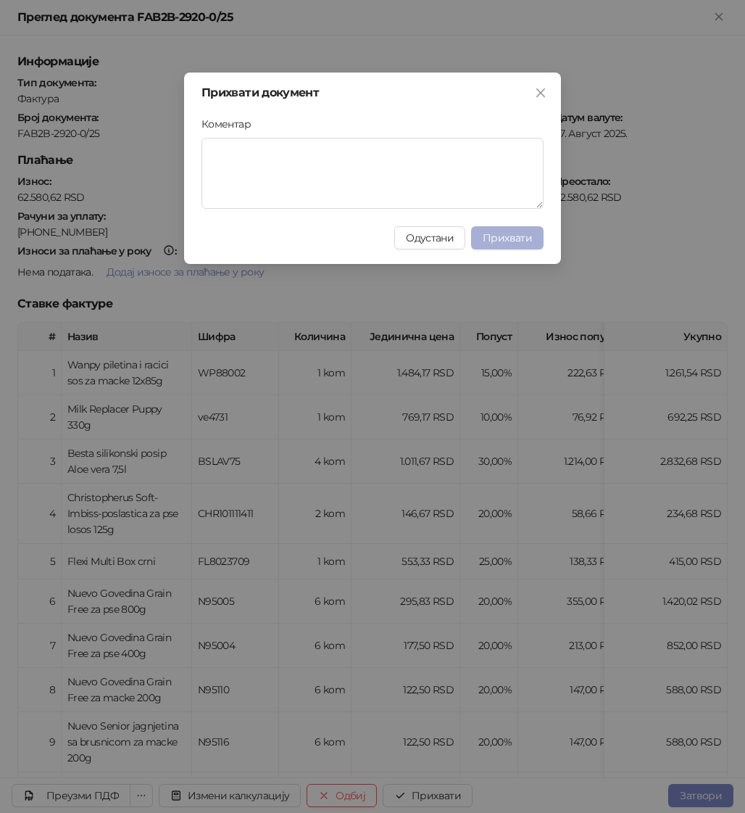
click at [507, 226] on button "Прихвати" at bounding box center [507, 237] width 72 height 23
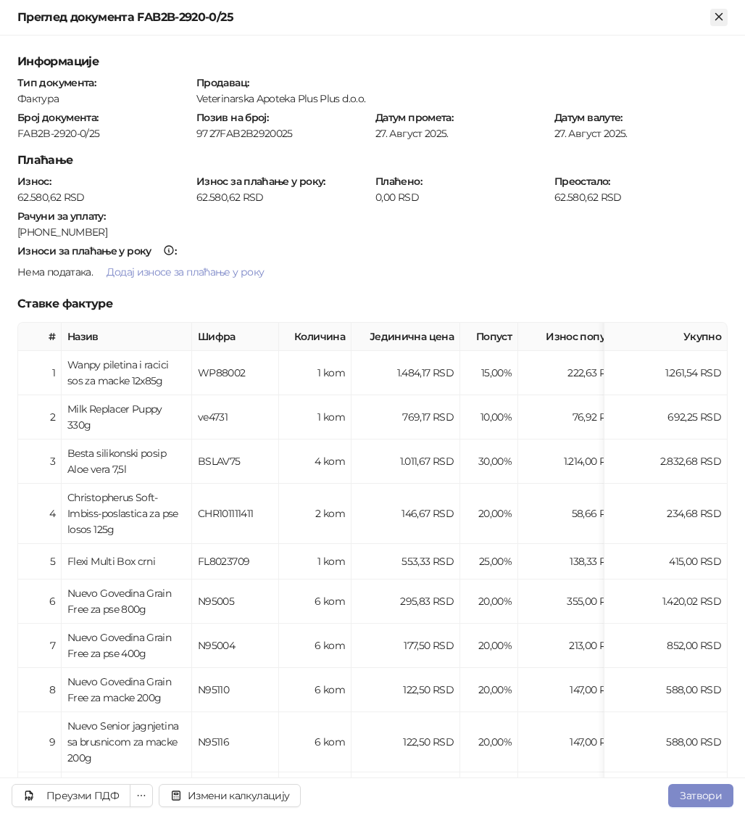
click at [723, 17] on icon "Close" at bounding box center [719, 16] width 13 height 13
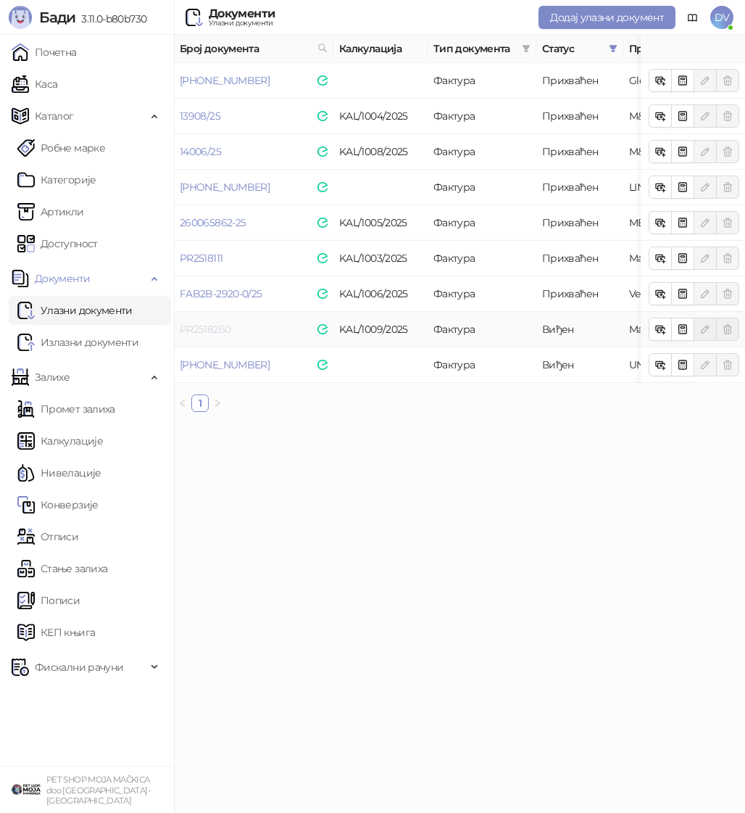
click at [195, 328] on link "PR2518260" at bounding box center [205, 329] width 51 height 13
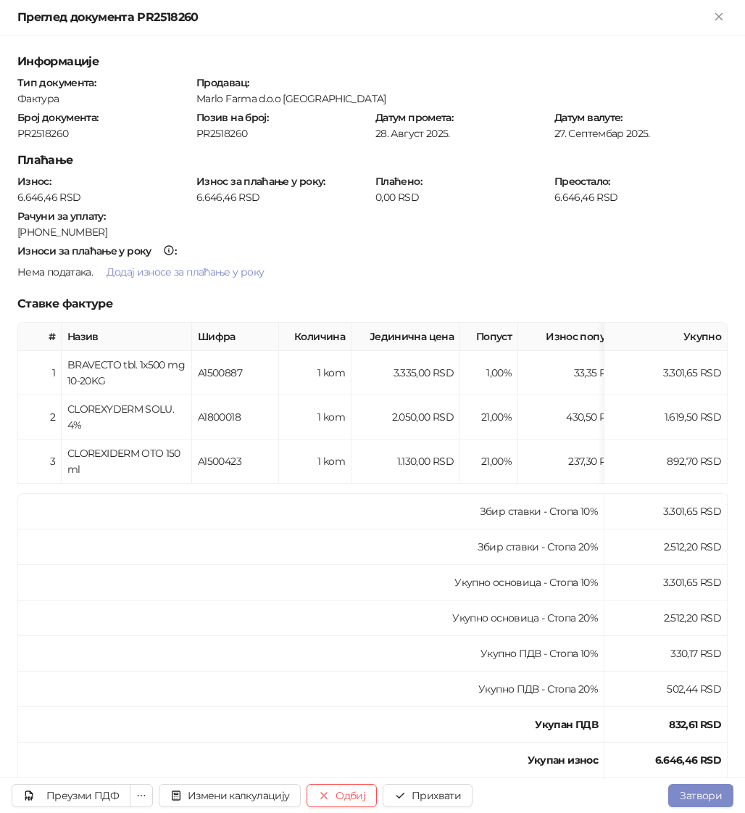
click at [41, 135] on div "PR2518260" at bounding box center [104, 133] width 176 height 13
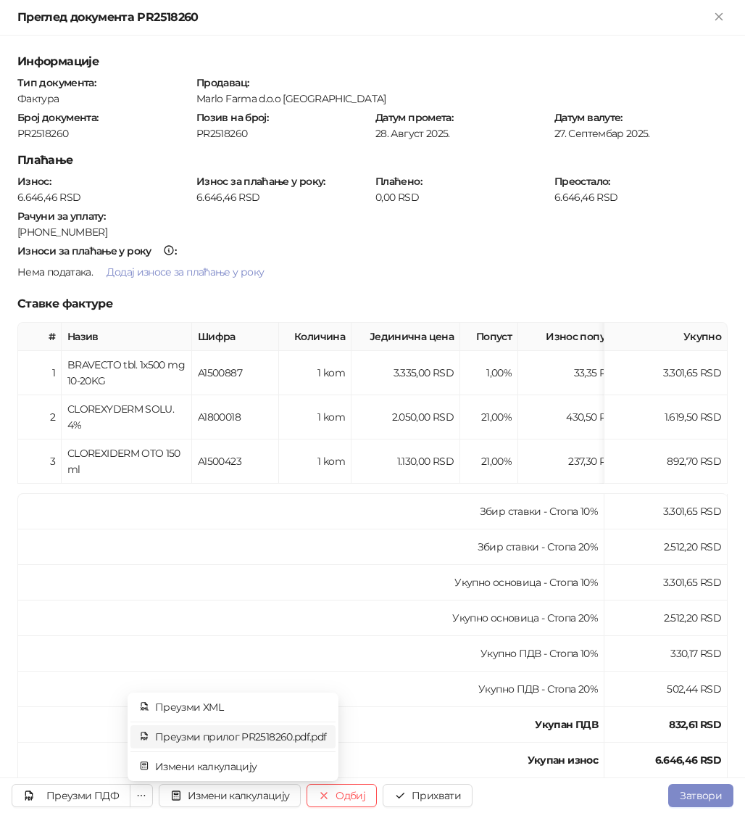
click at [201, 742] on span "Преузми прилог PR2518260.pdf.pdf" at bounding box center [241, 737] width 172 height 16
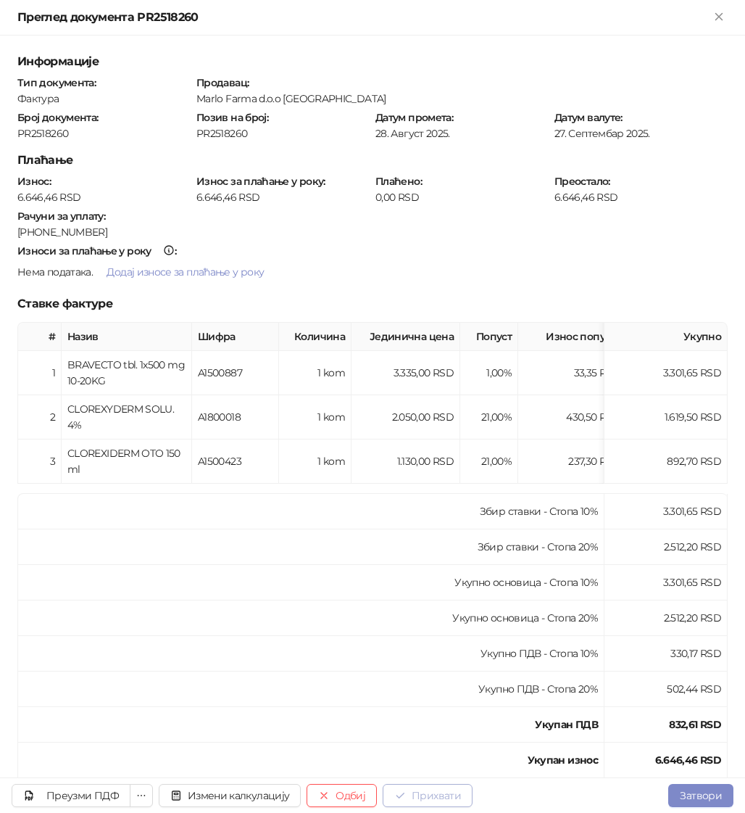
click at [446, 797] on button "Прихвати" at bounding box center [428, 795] width 90 height 23
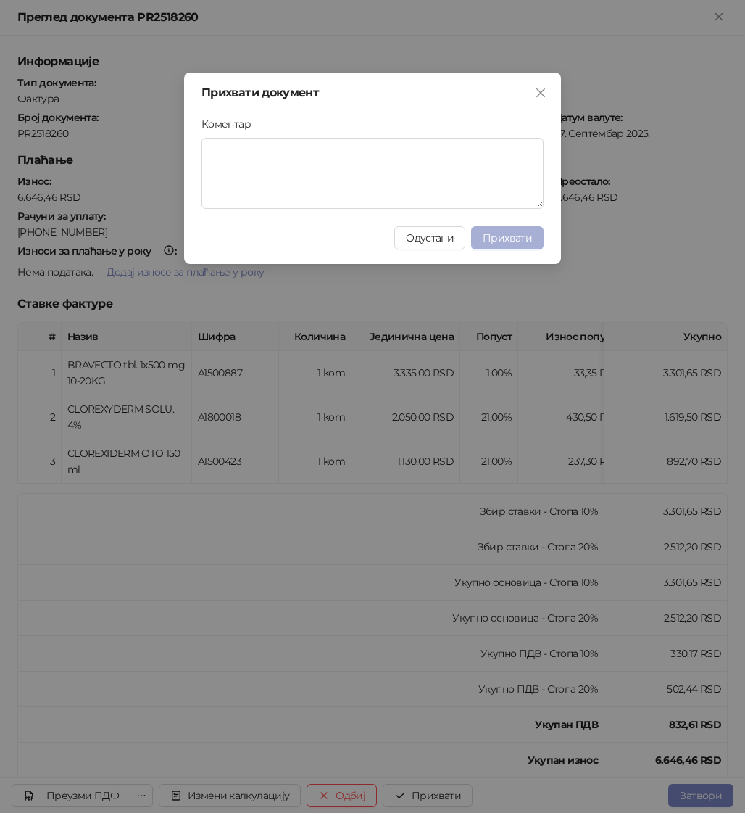
click at [519, 236] on span "Прихвати" at bounding box center [507, 237] width 49 height 13
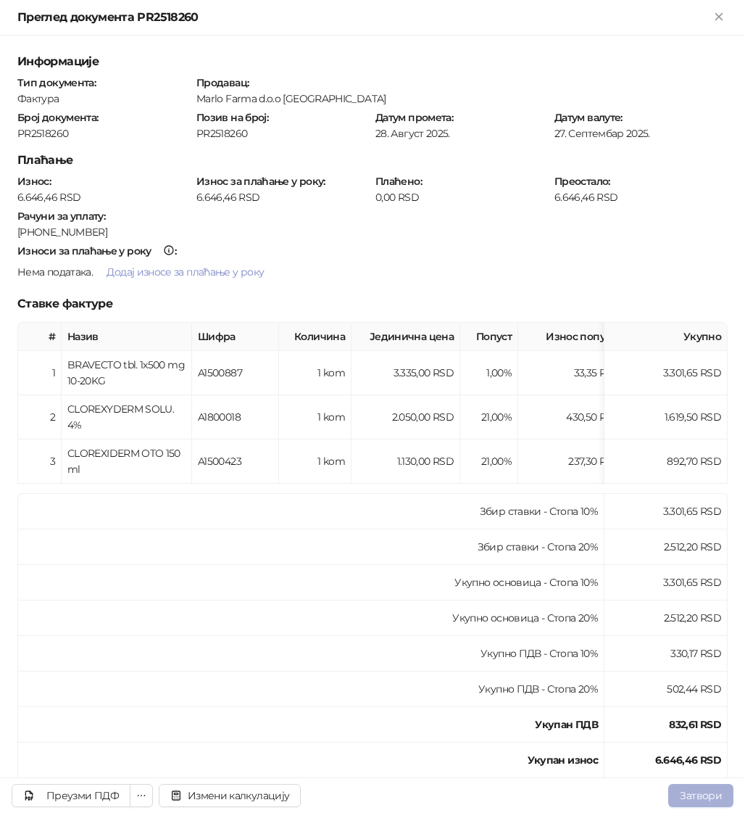
click at [701, 794] on button "Затвори" at bounding box center [700, 795] width 65 height 23
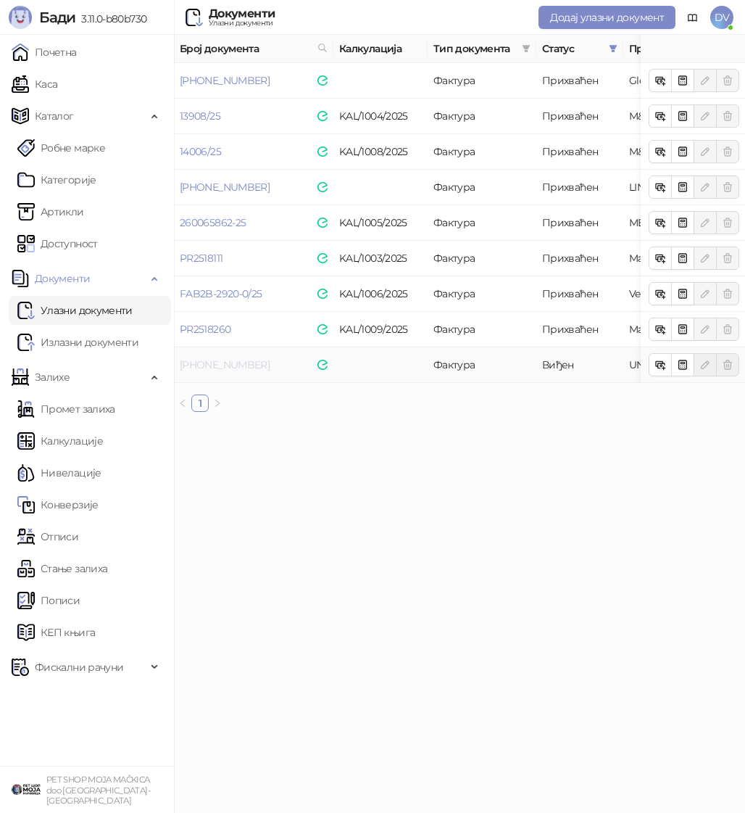
click at [229, 368] on link "25-3000-011239" at bounding box center [225, 364] width 90 height 13
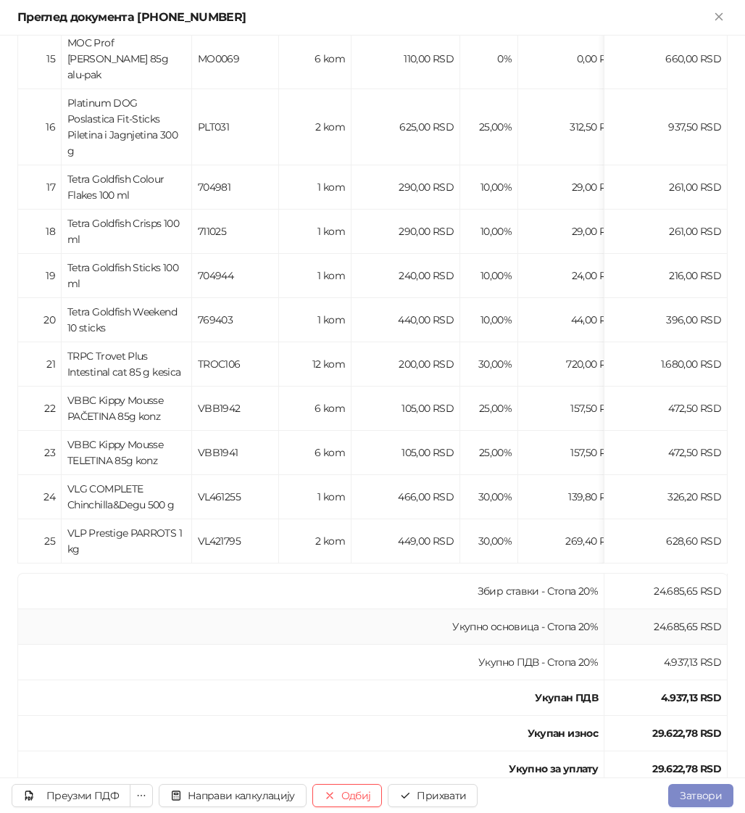
scroll to position [974, 0]
